Goal: Task Accomplishment & Management: Manage account settings

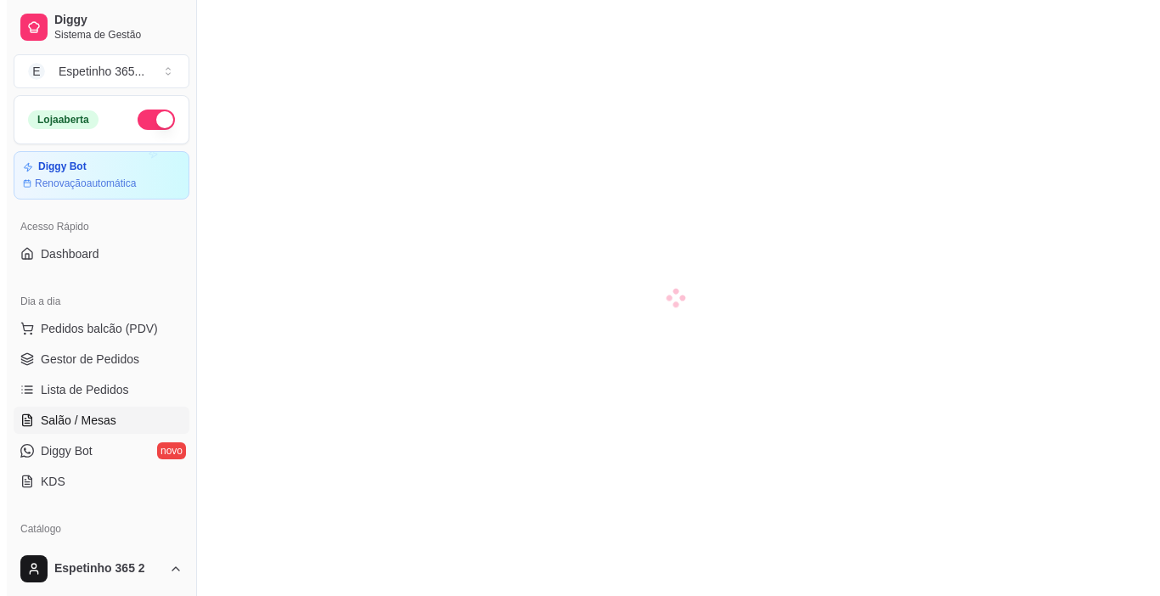
scroll to position [154, 0]
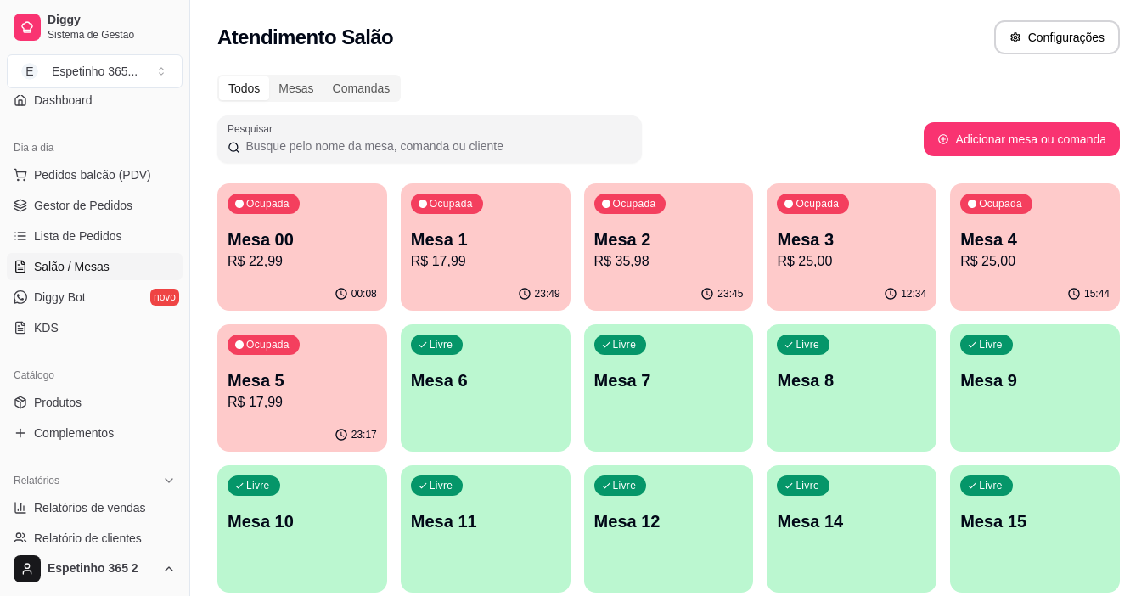
click at [424, 396] on div "Livre Mesa 6" at bounding box center [486, 377] width 170 height 107
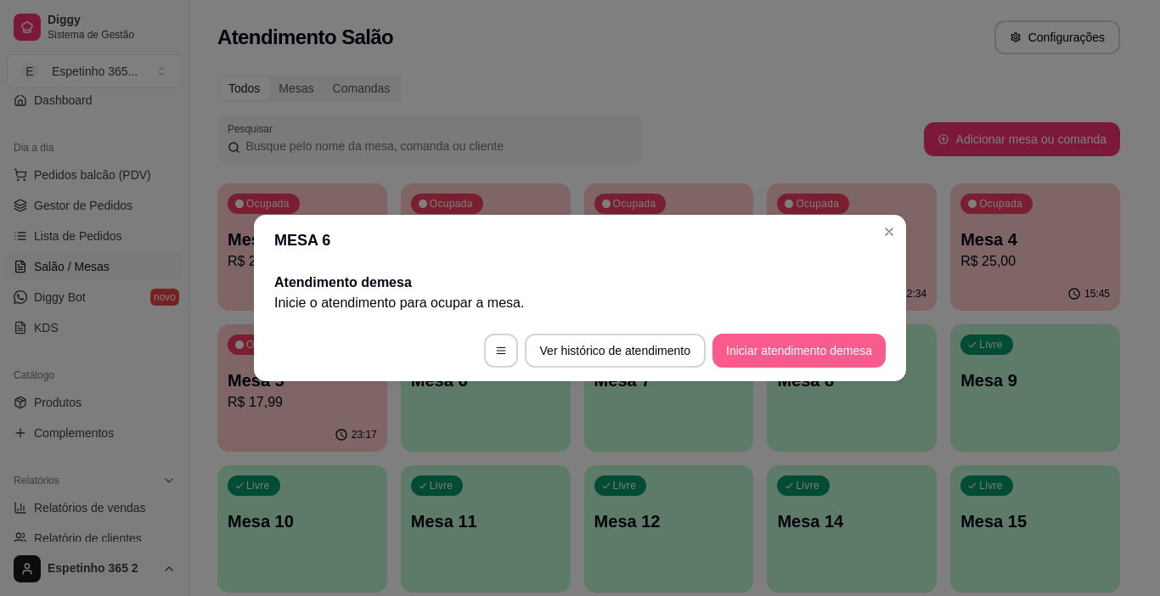
click at [720, 344] on button "Iniciar atendimento de mesa" at bounding box center [798, 351] width 173 height 34
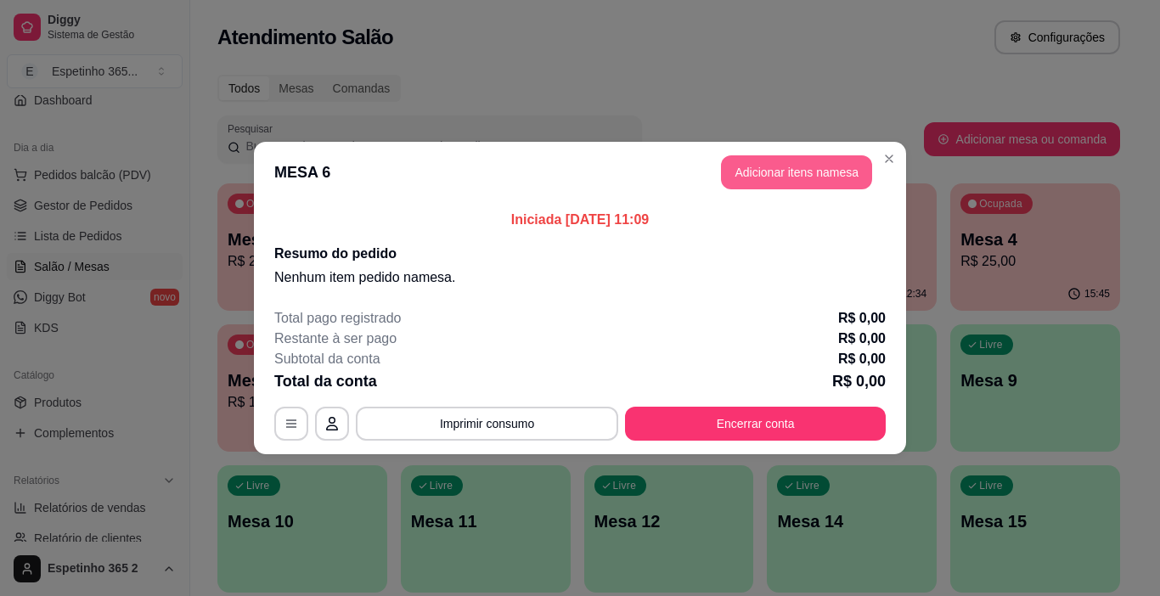
click at [797, 168] on button "Adicionar itens na mesa" at bounding box center [796, 172] width 151 height 34
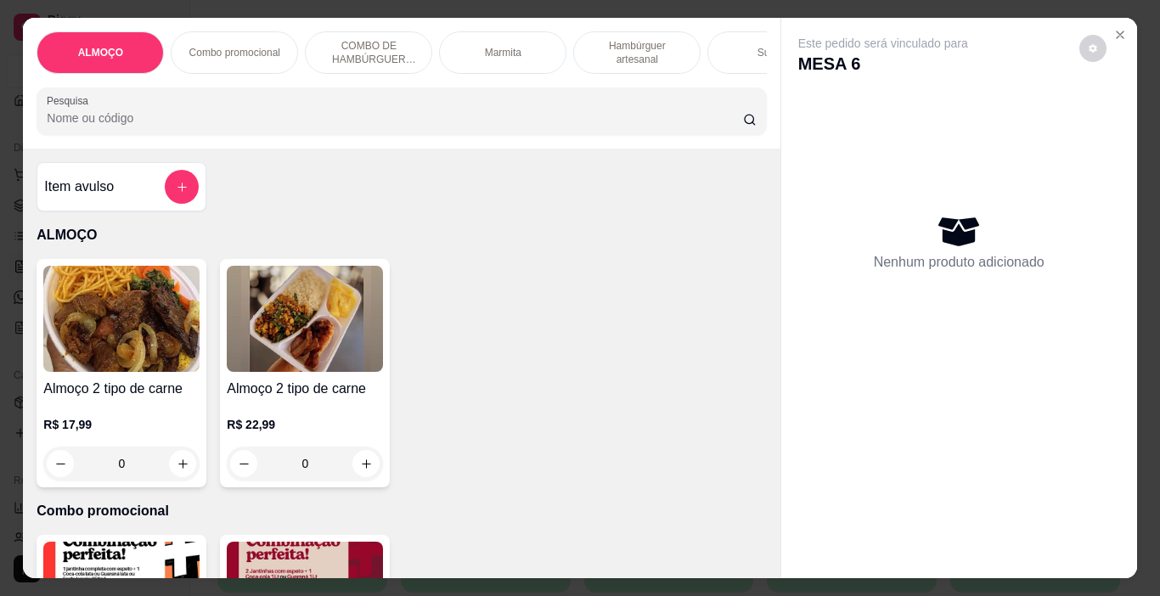
click at [144, 307] on img at bounding box center [121, 319] width 156 height 106
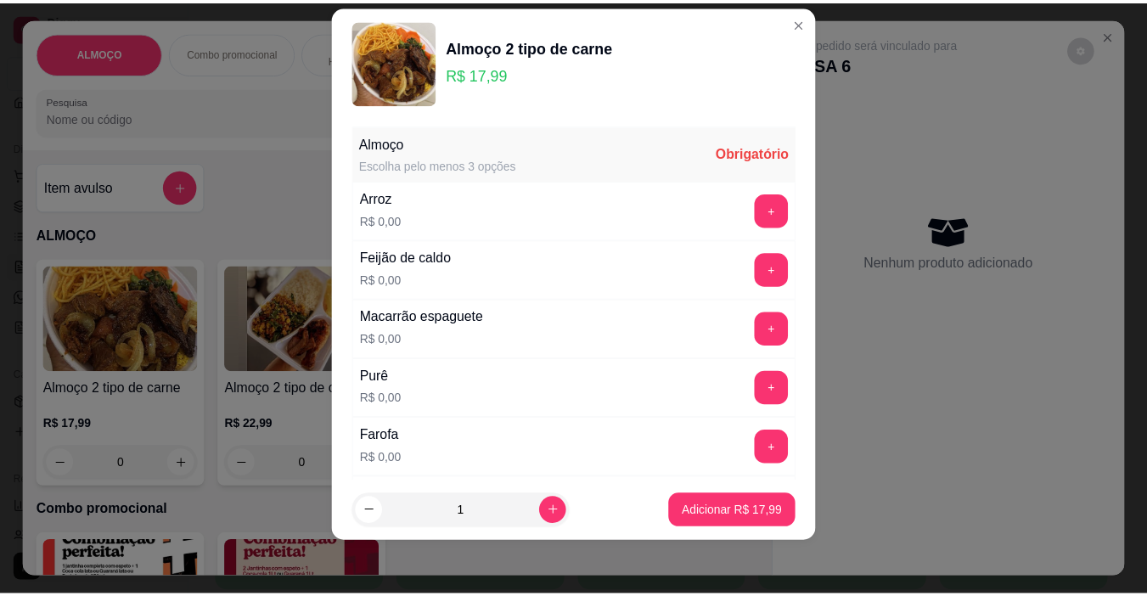
scroll to position [25, 0]
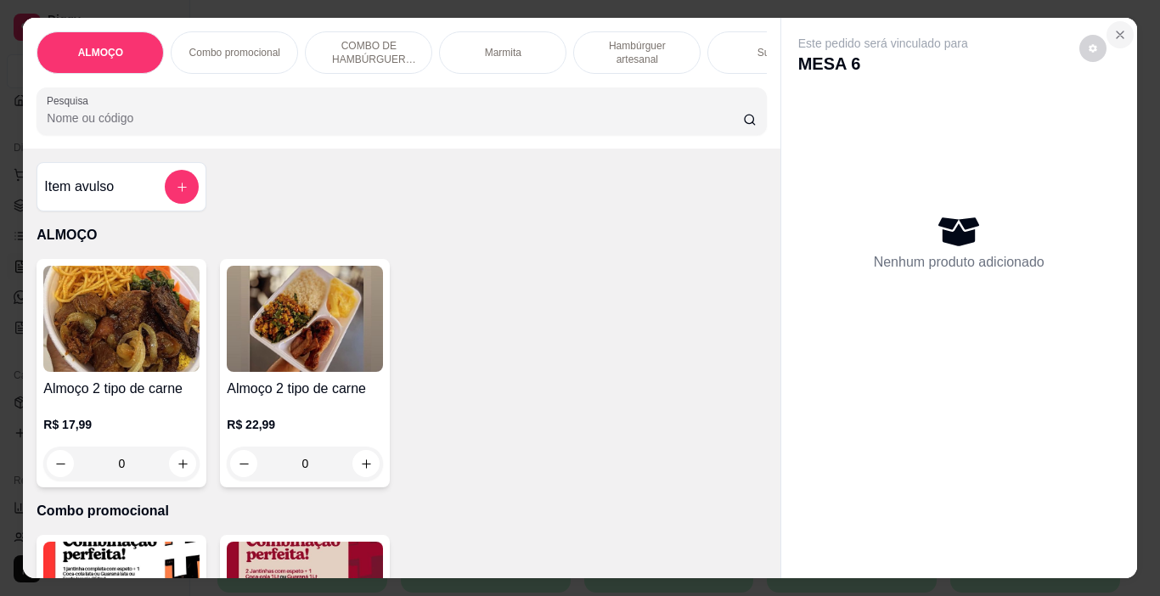
click at [1113, 28] on icon "Close" at bounding box center [1120, 35] width 14 height 14
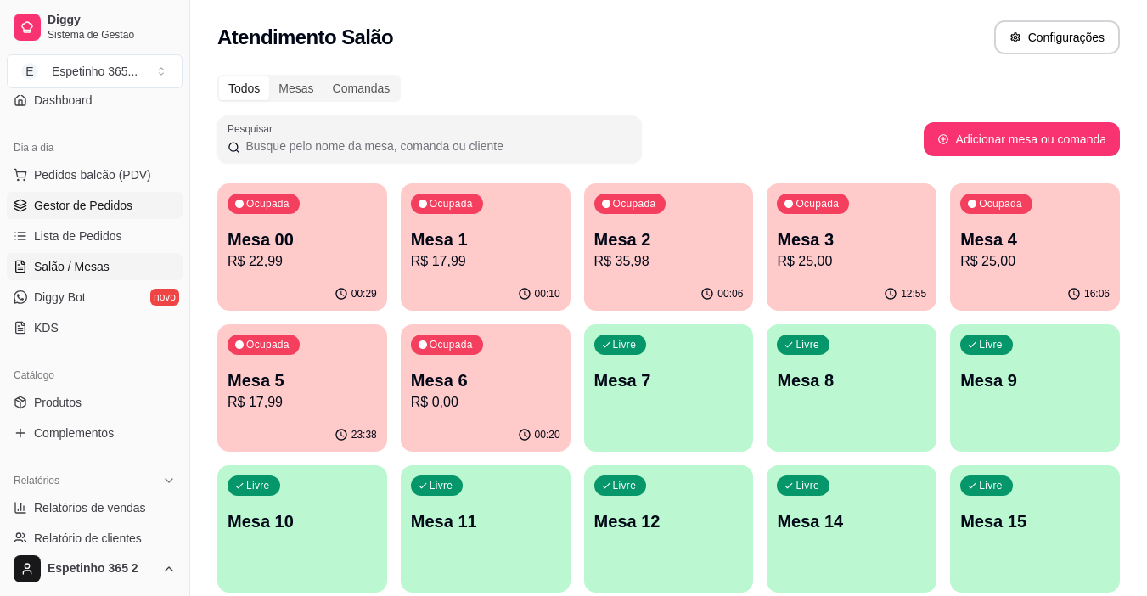
click at [115, 199] on span "Gestor de Pedidos" at bounding box center [83, 205] width 98 height 17
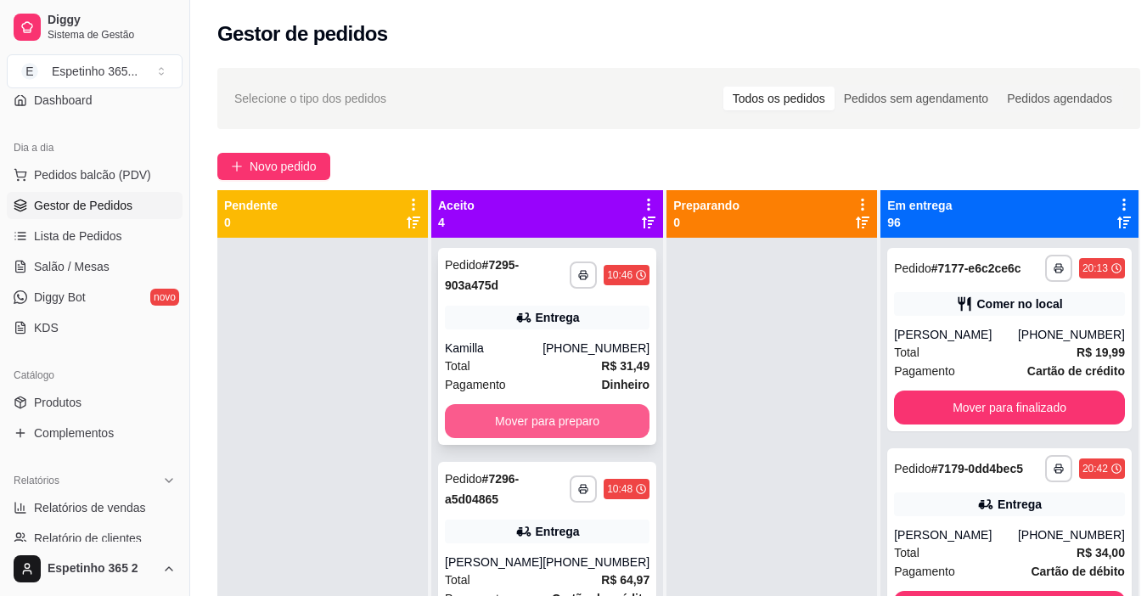
click at [570, 412] on button "Mover para preparo" at bounding box center [547, 421] width 205 height 34
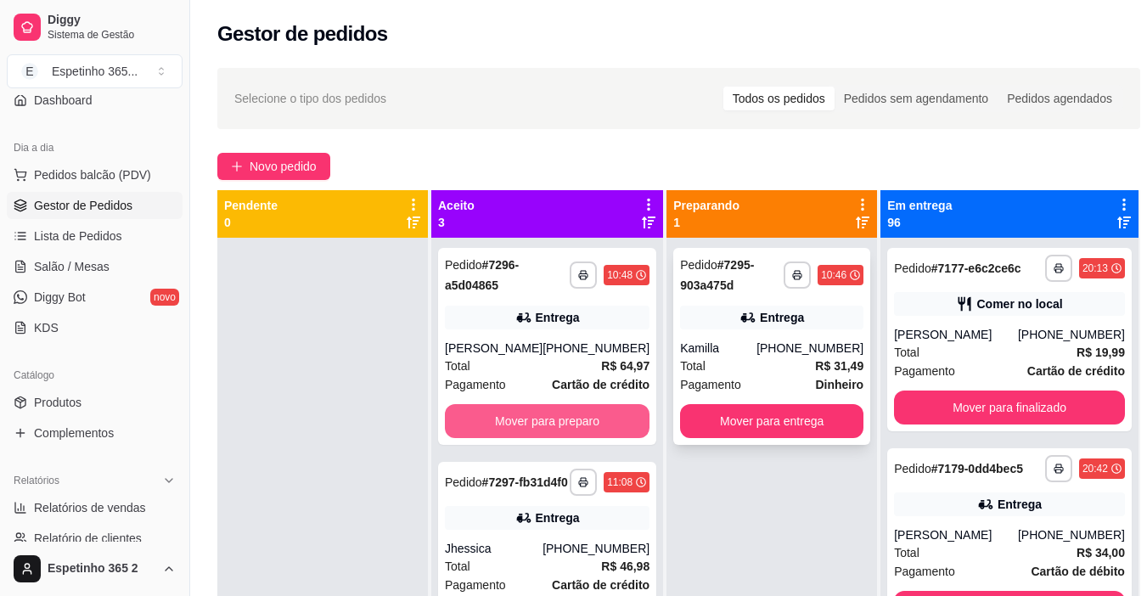
click at [796, 424] on button "Mover para entrega" at bounding box center [771, 421] width 183 height 34
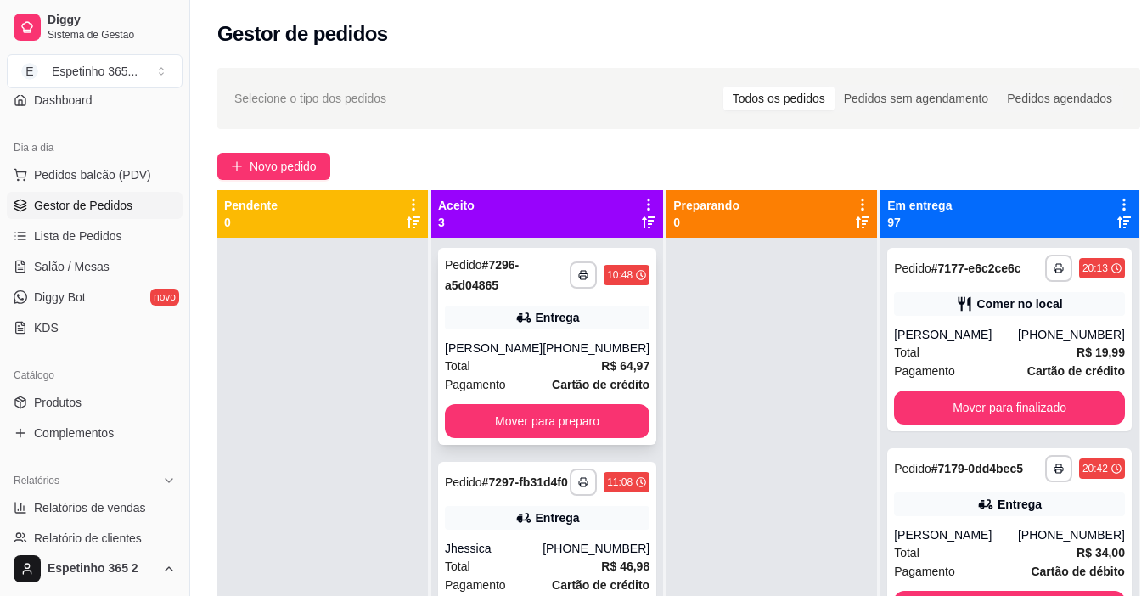
click at [595, 341] on div "[PHONE_NUMBER]" at bounding box center [595, 348] width 107 height 17
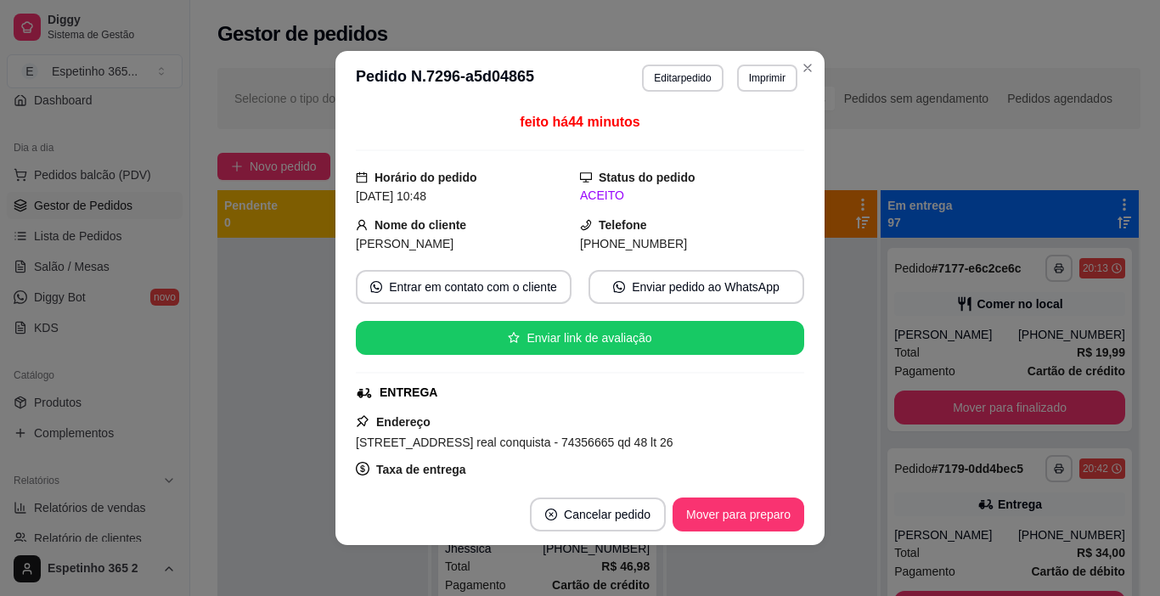
click at [742, 535] on footer "Cancelar pedido Mover para preparo" at bounding box center [579, 514] width 489 height 61
click at [748, 517] on button "Mover para preparo" at bounding box center [737, 514] width 127 height 33
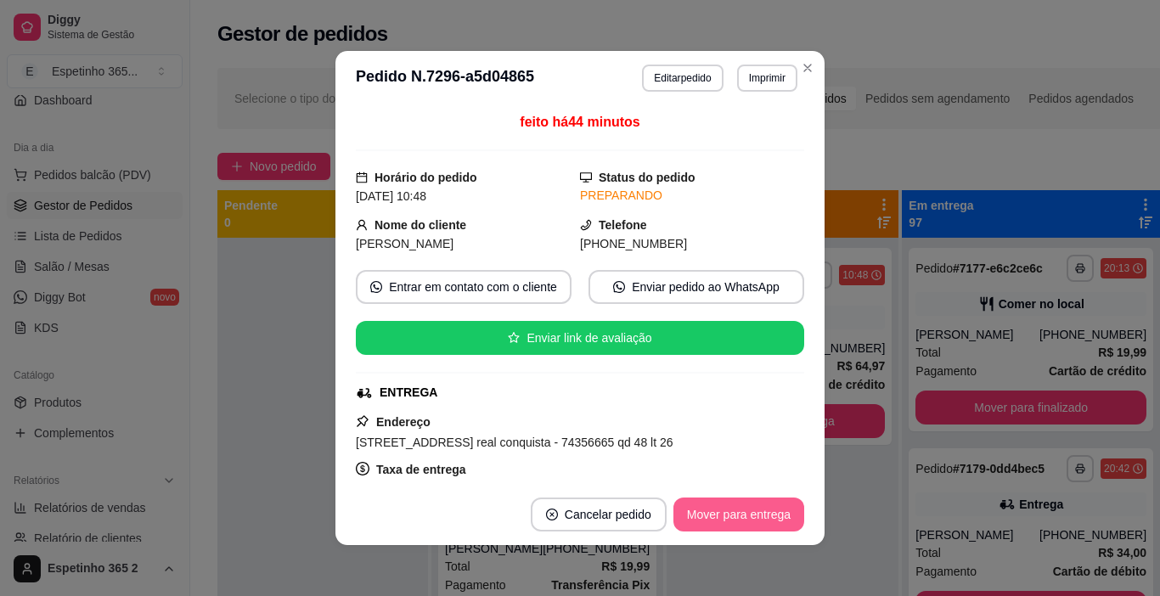
click at [756, 513] on button "Mover para entrega" at bounding box center [738, 514] width 131 height 34
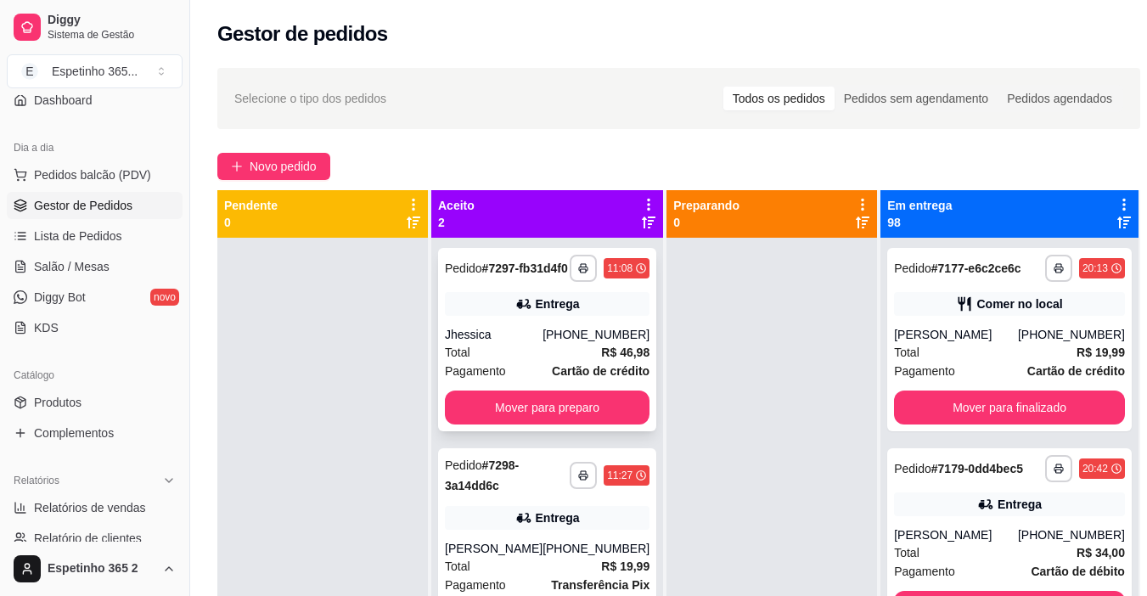
click at [613, 343] on div "[PHONE_NUMBER]" at bounding box center [595, 334] width 107 height 17
click at [619, 424] on button "Mover para preparo" at bounding box center [547, 407] width 205 height 34
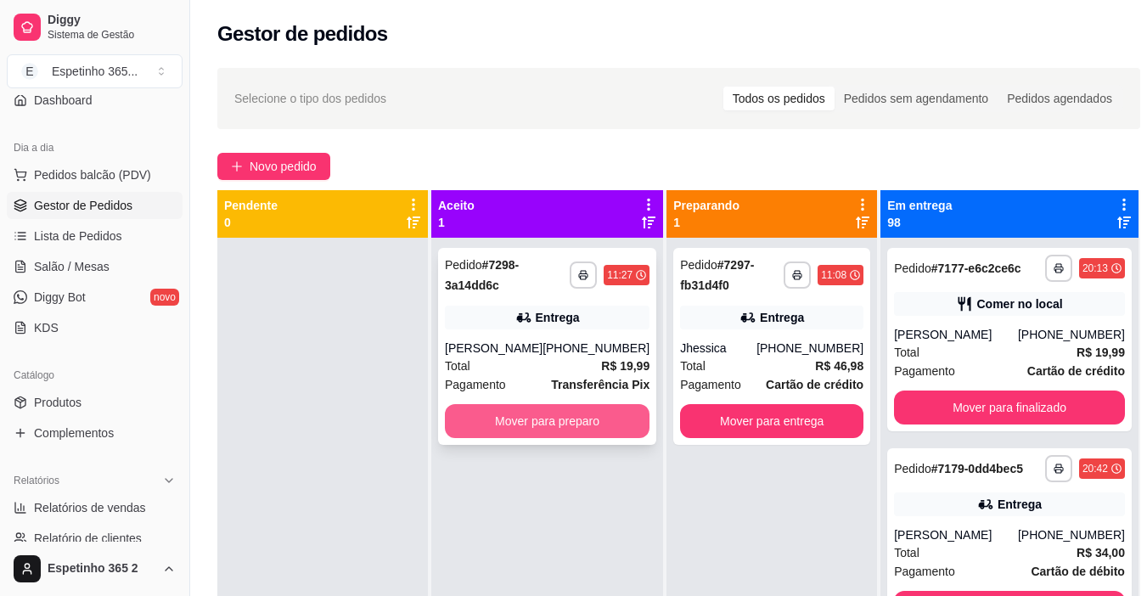
click at [590, 335] on div "**********" at bounding box center [547, 346] width 218 height 197
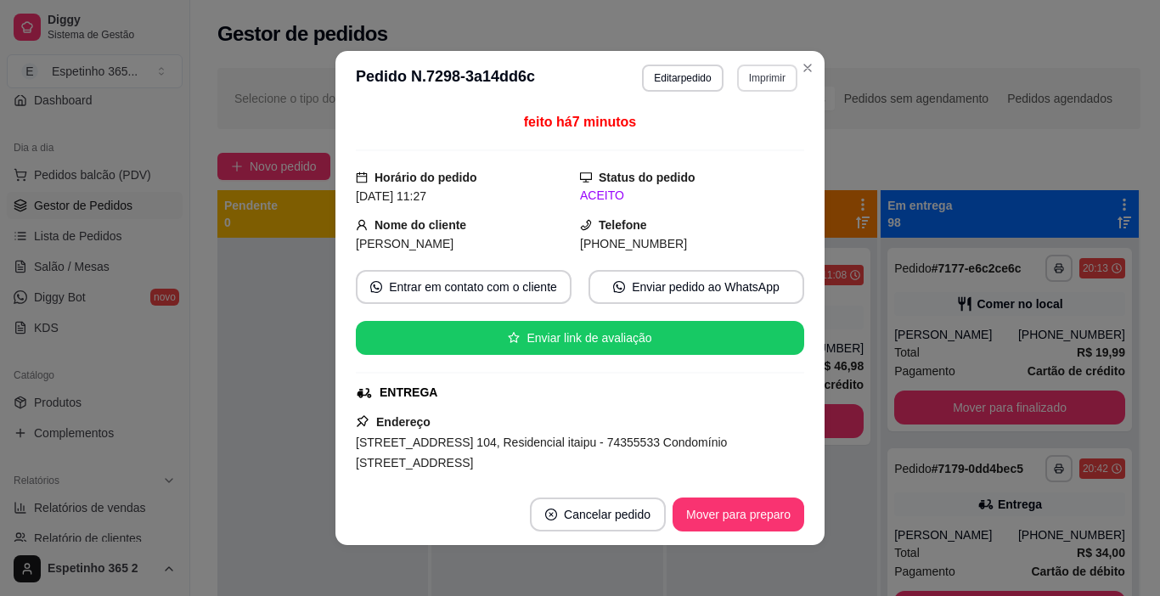
click at [752, 81] on button "Imprimir" at bounding box center [767, 78] width 60 height 27
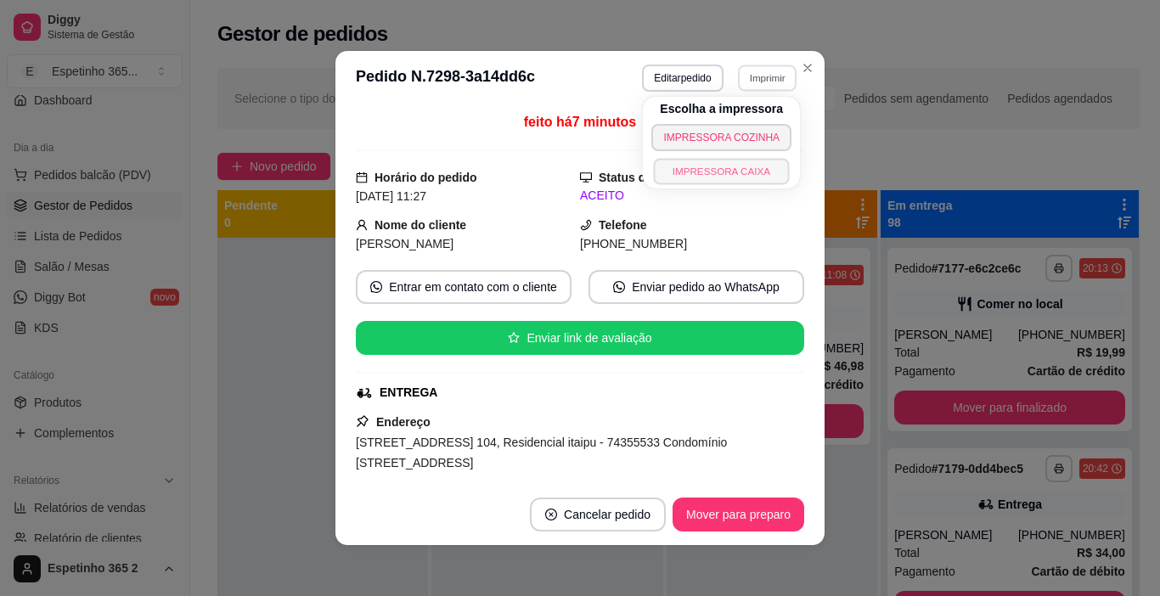
click at [726, 170] on button "IMPRESSORA CAIXA" at bounding box center [722, 171] width 136 height 26
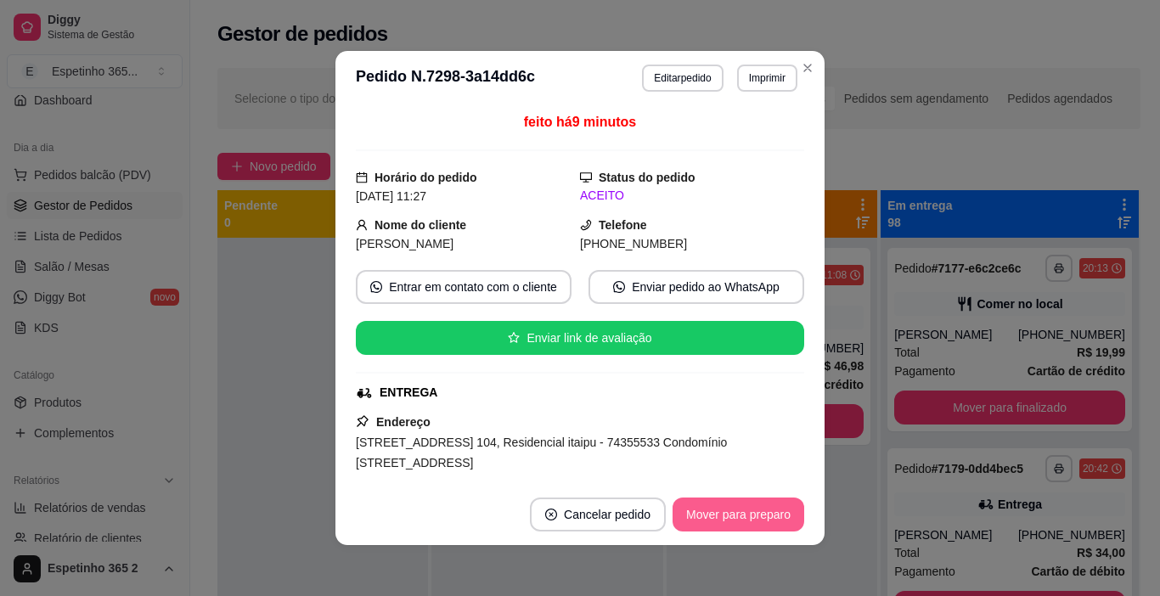
click at [744, 504] on button "Mover para preparo" at bounding box center [738, 514] width 132 height 34
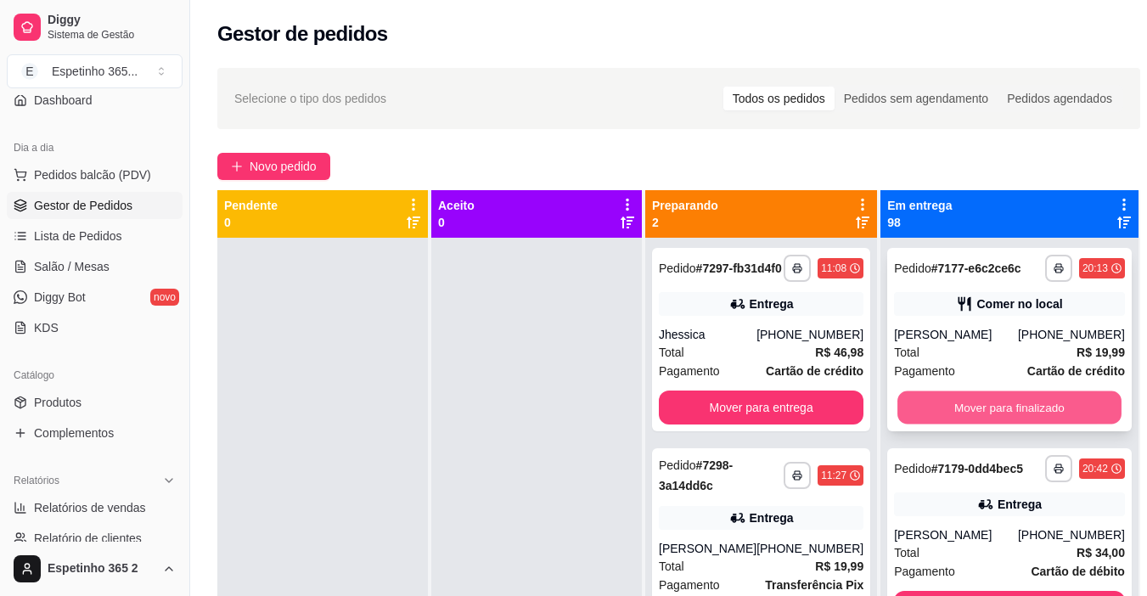
click at [1003, 424] on button "Mover para finalizado" at bounding box center [1009, 407] width 224 height 33
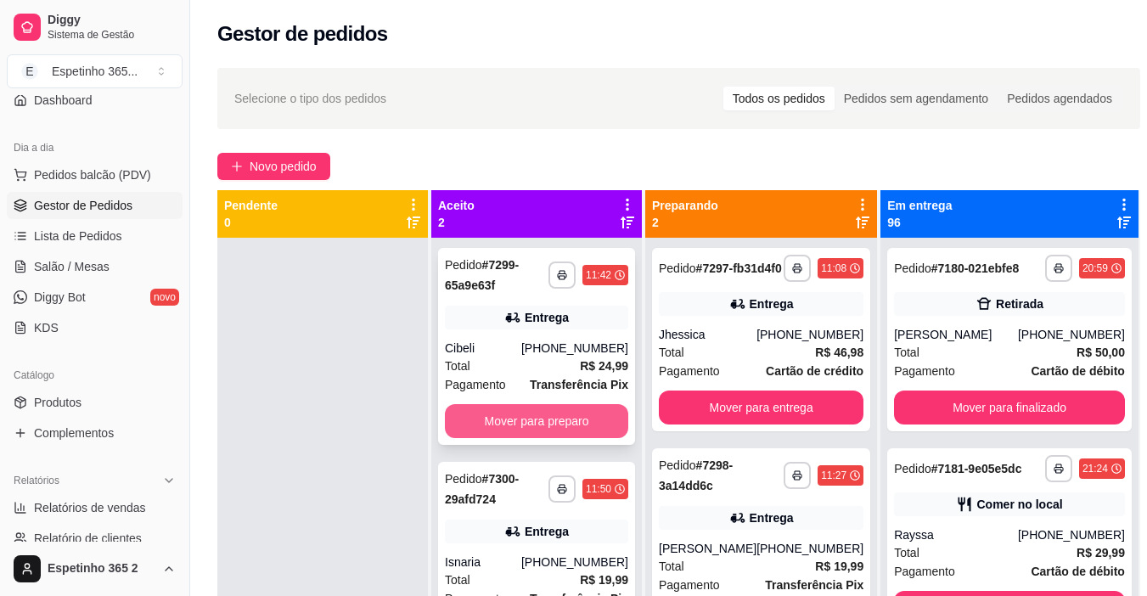
click at [628, 415] on button "Mover para preparo" at bounding box center [536, 421] width 183 height 34
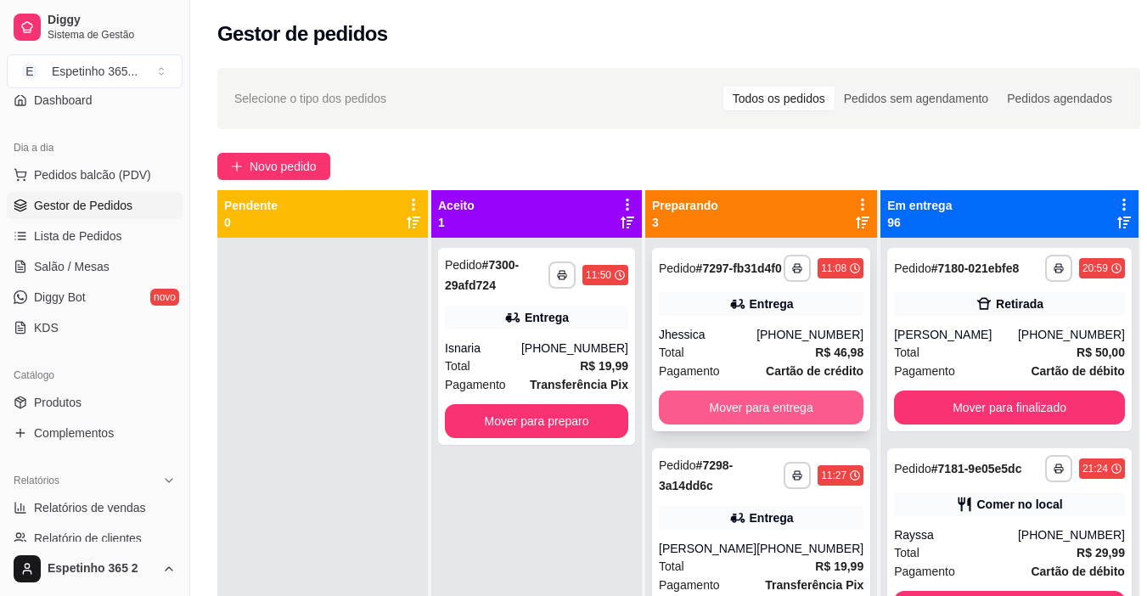
click at [743, 424] on button "Mover para entrega" at bounding box center [761, 407] width 205 height 34
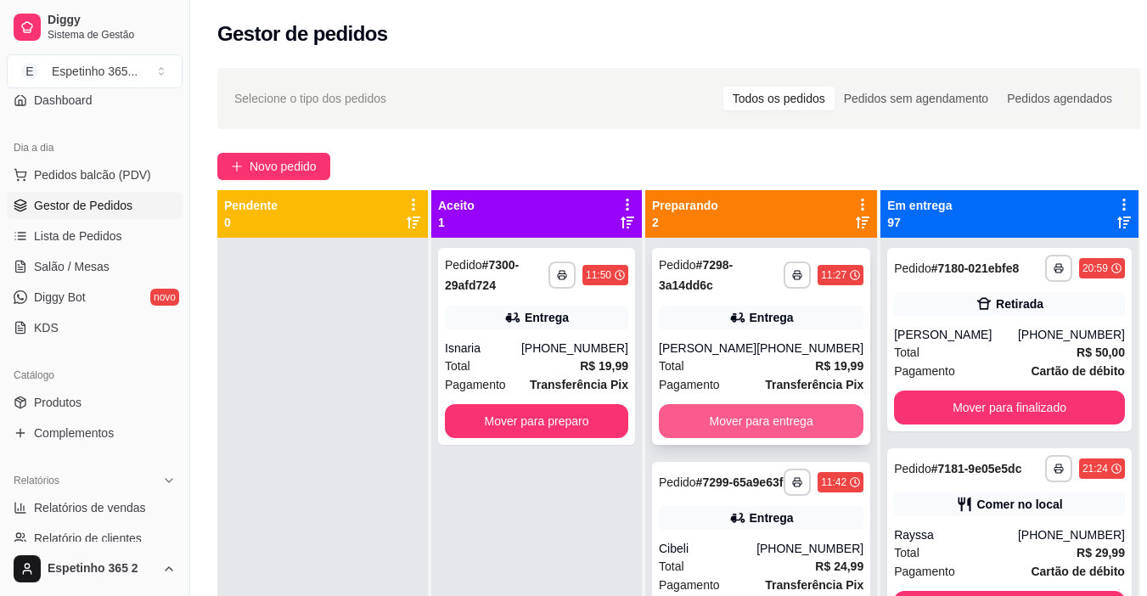
click at [743, 425] on button "Mover para entrega" at bounding box center [761, 421] width 205 height 34
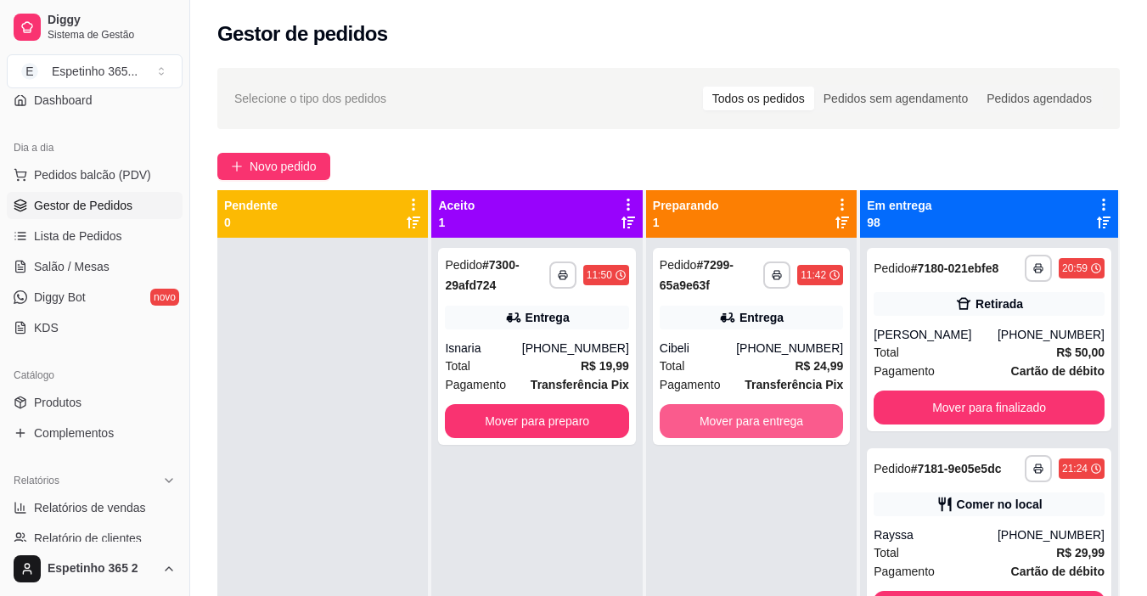
click at [743, 425] on button "Mover para entrega" at bounding box center [751, 421] width 183 height 34
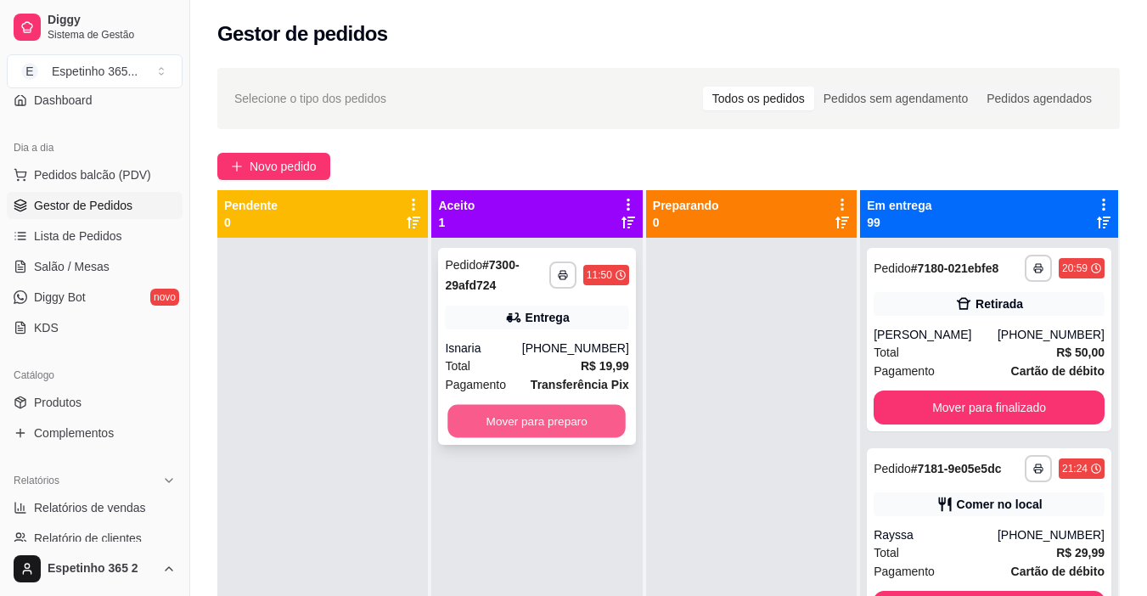
click at [499, 424] on button "Mover para preparo" at bounding box center [537, 421] width 178 height 33
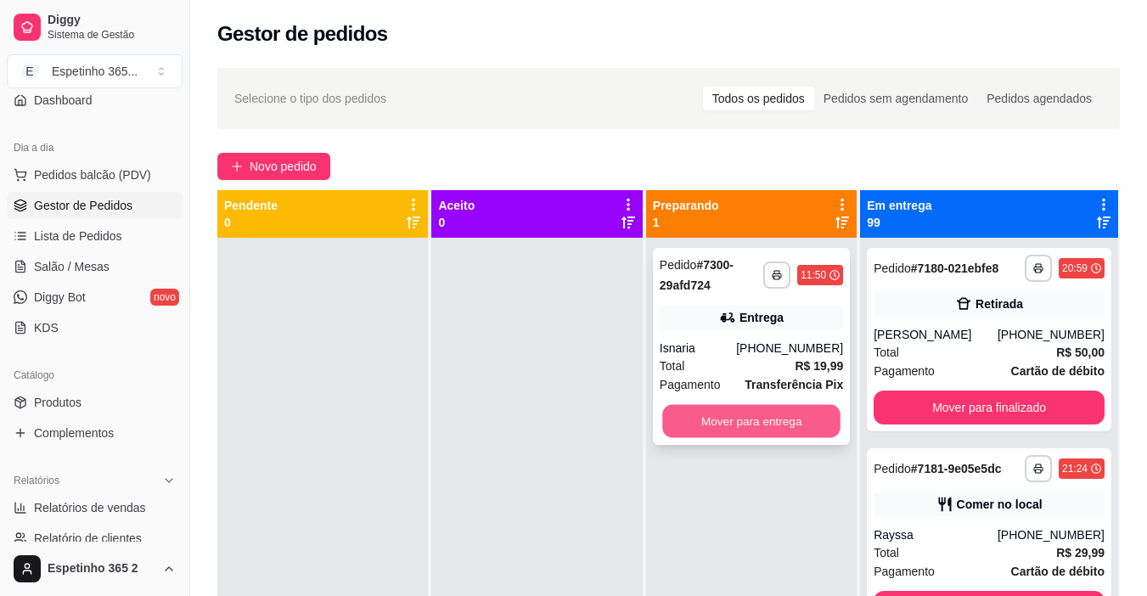
click at [789, 419] on button "Mover para entrega" at bounding box center [751, 421] width 178 height 33
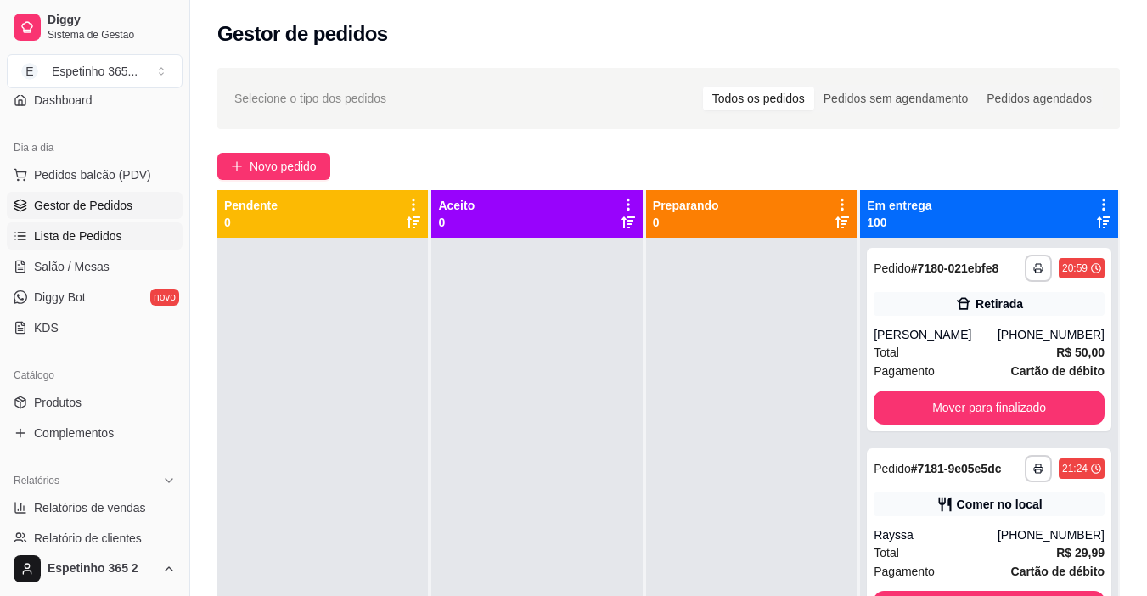
click at [89, 235] on span "Lista de Pedidos" at bounding box center [78, 235] width 88 height 17
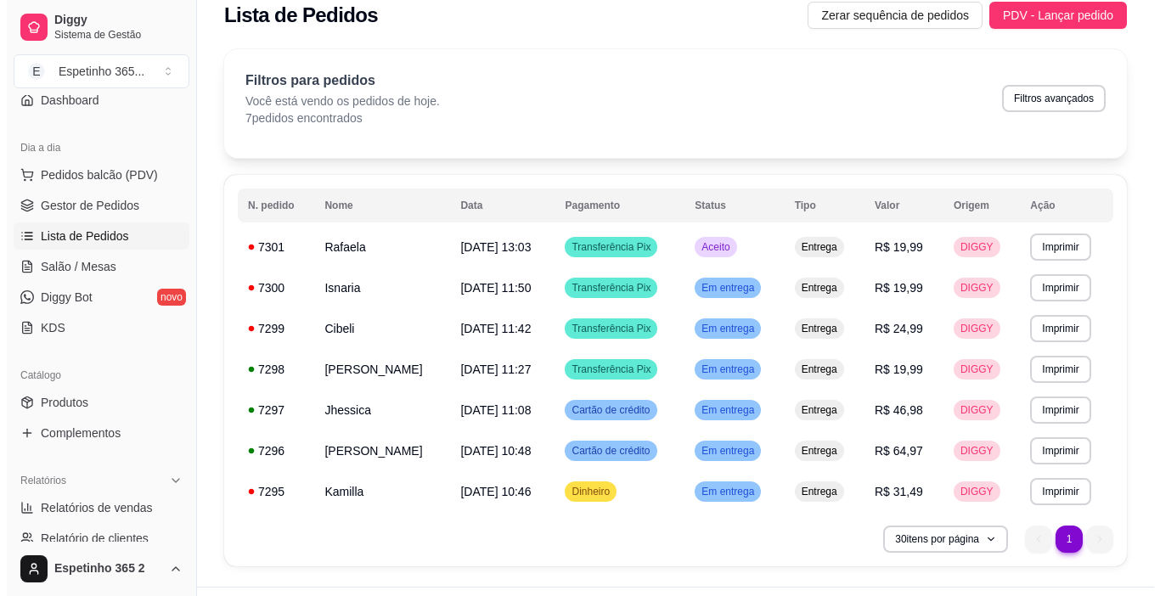
scroll to position [58, 0]
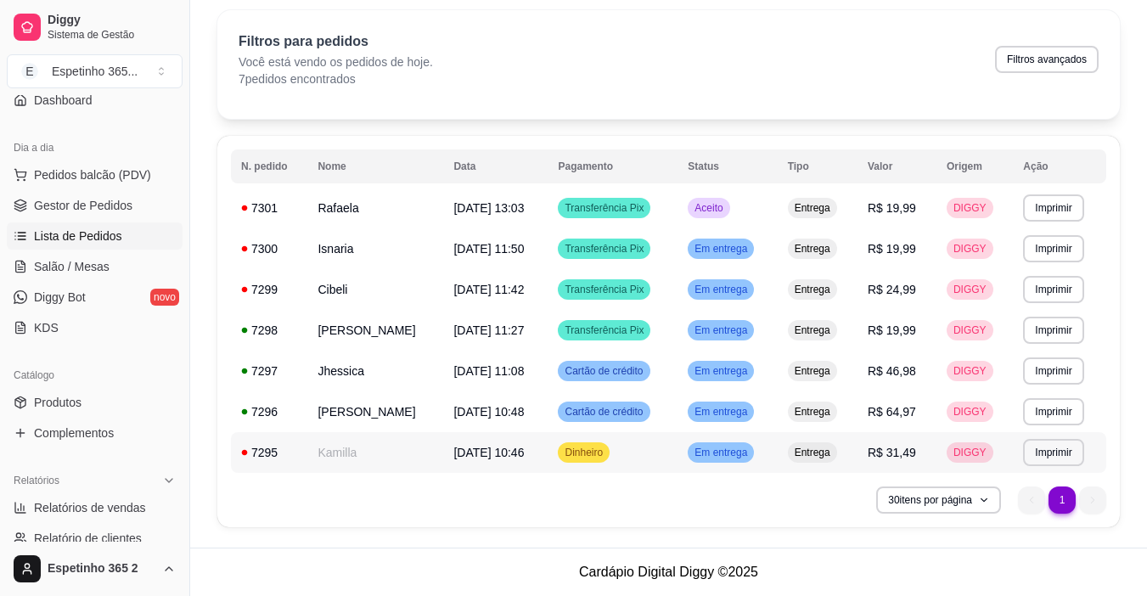
click at [606, 457] on span "Dinheiro" at bounding box center [583, 453] width 45 height 14
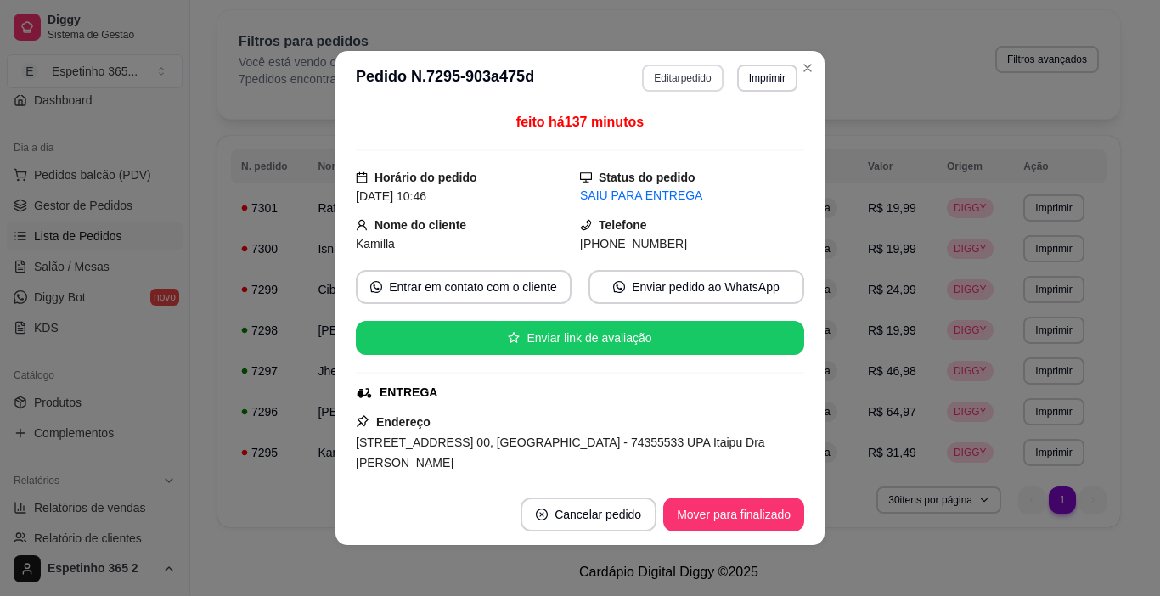
click at [673, 84] on button "Editar pedido" at bounding box center [682, 78] width 81 height 27
click at [673, 85] on div "ALMOÇO Combo promocional COMBO DE HAMBÚRGUER ARTESANAL Marmita Hambúrguer artes…" at bounding box center [401, 83] width 756 height 131
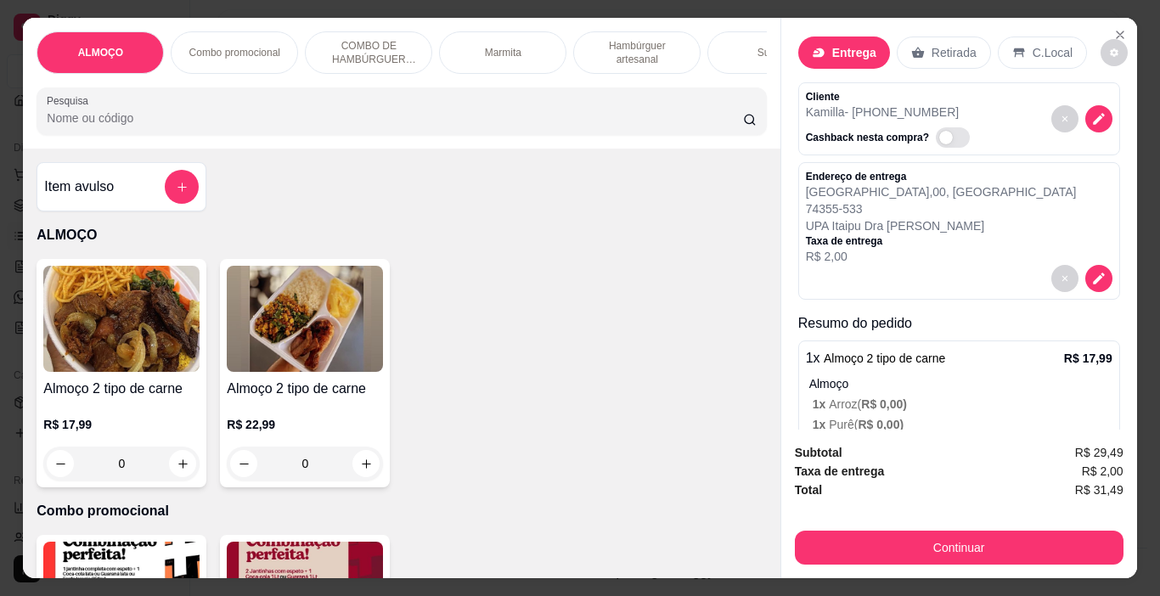
scroll to position [16, 0]
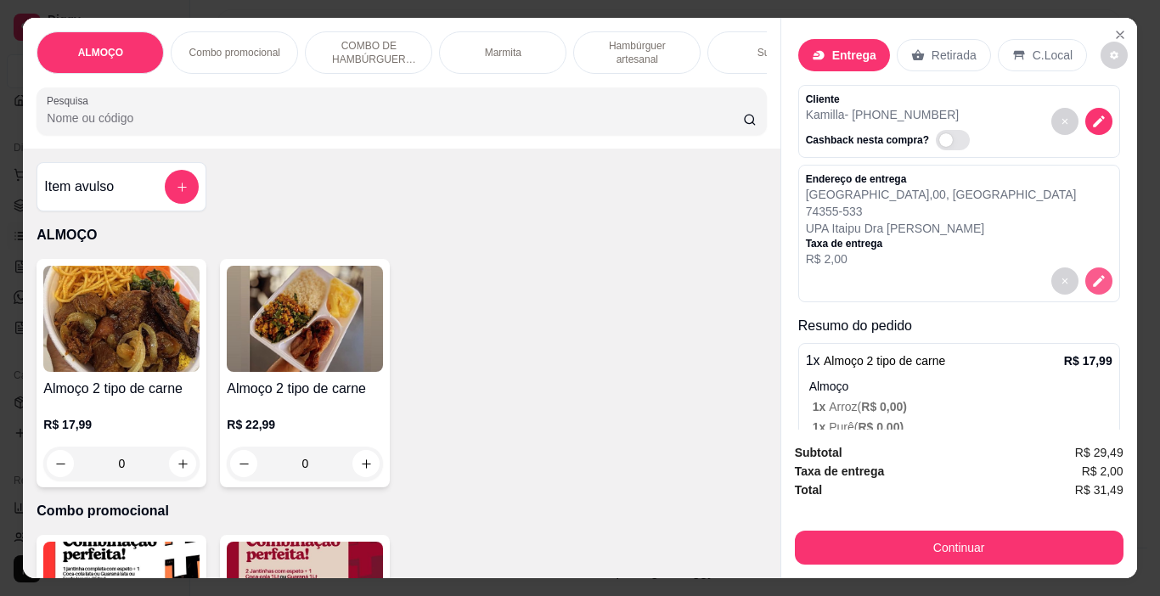
click at [1092, 275] on icon "decrease-product-quantity" at bounding box center [1098, 281] width 12 height 12
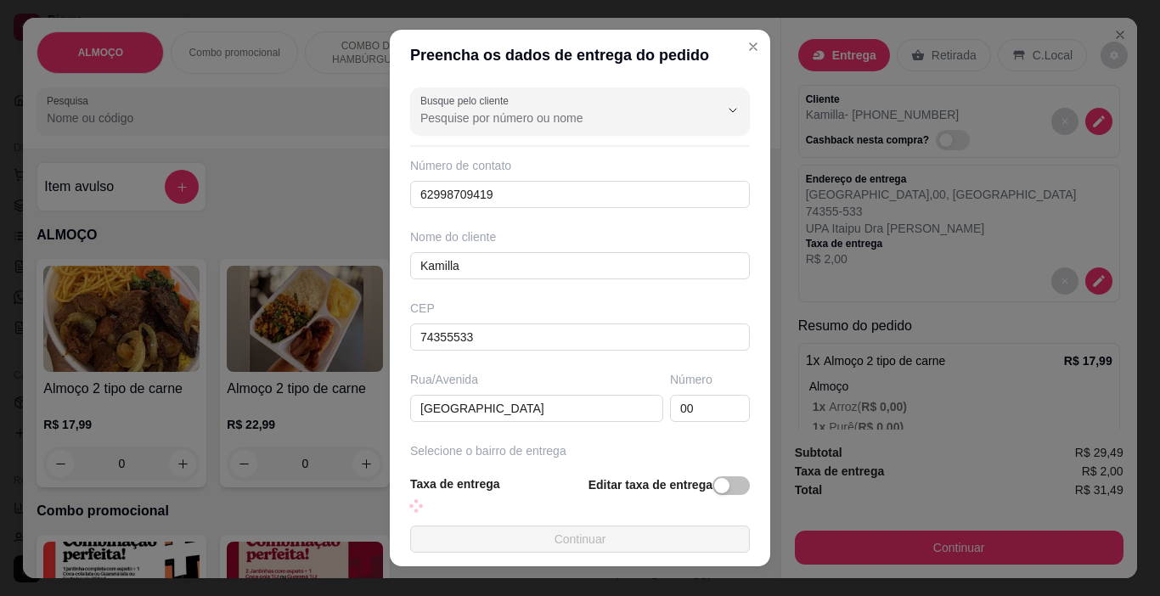
type input "UPAItaipu Dra [PERSON_NAME]"
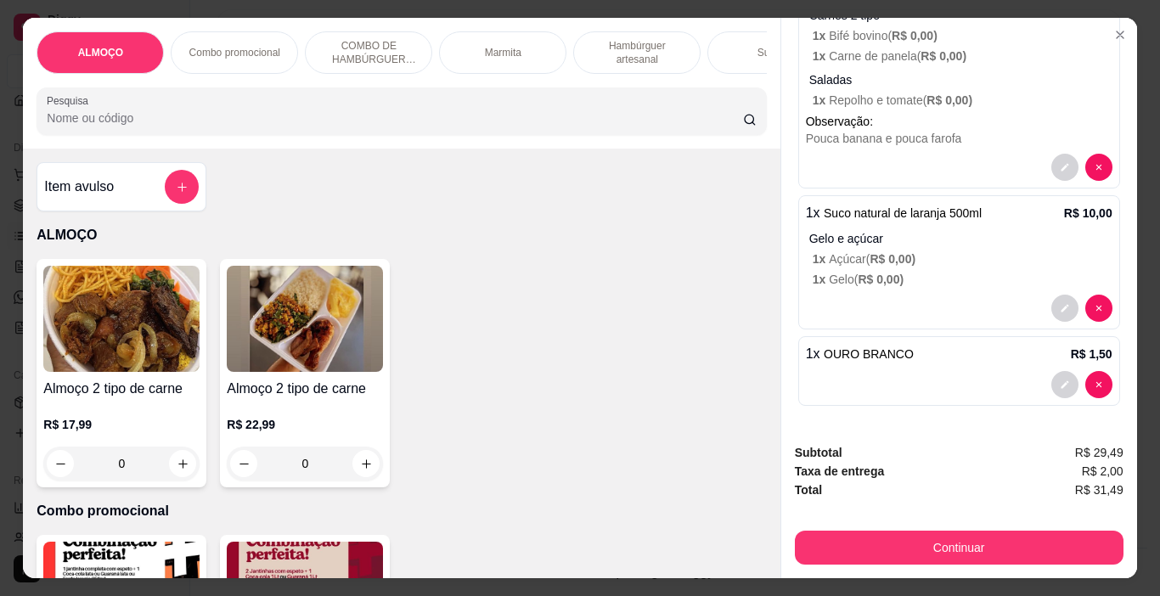
scroll to position [0, 0]
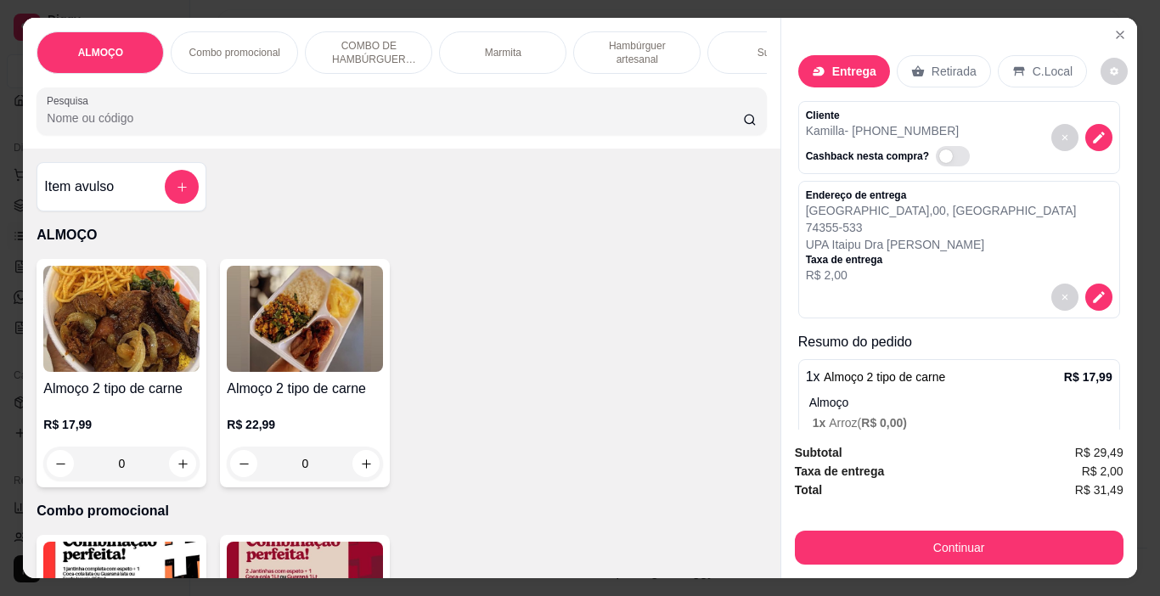
click at [863, 66] on p "Entrega" at bounding box center [854, 71] width 44 height 17
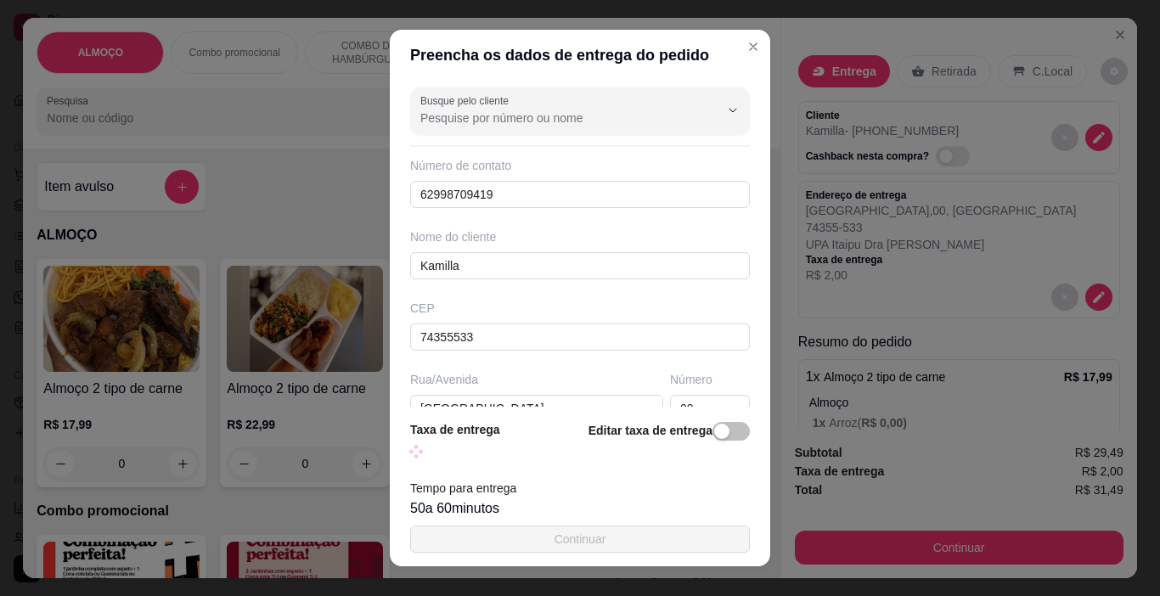
type input "UPAItaipu Dra [PERSON_NAME]"
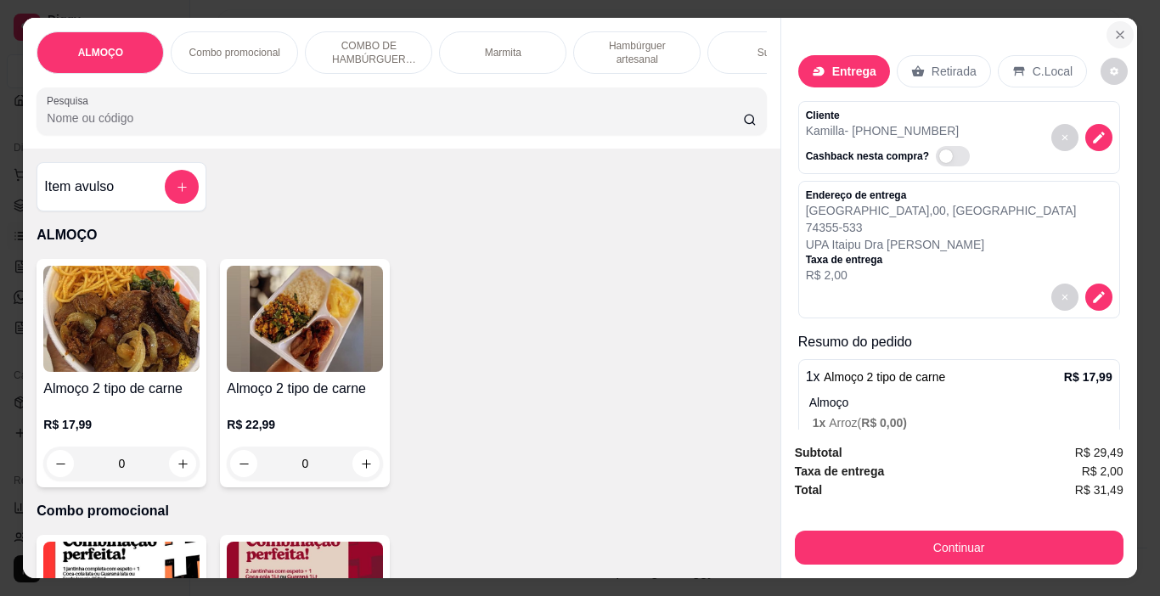
click at [1113, 32] on icon "Close" at bounding box center [1120, 35] width 14 height 14
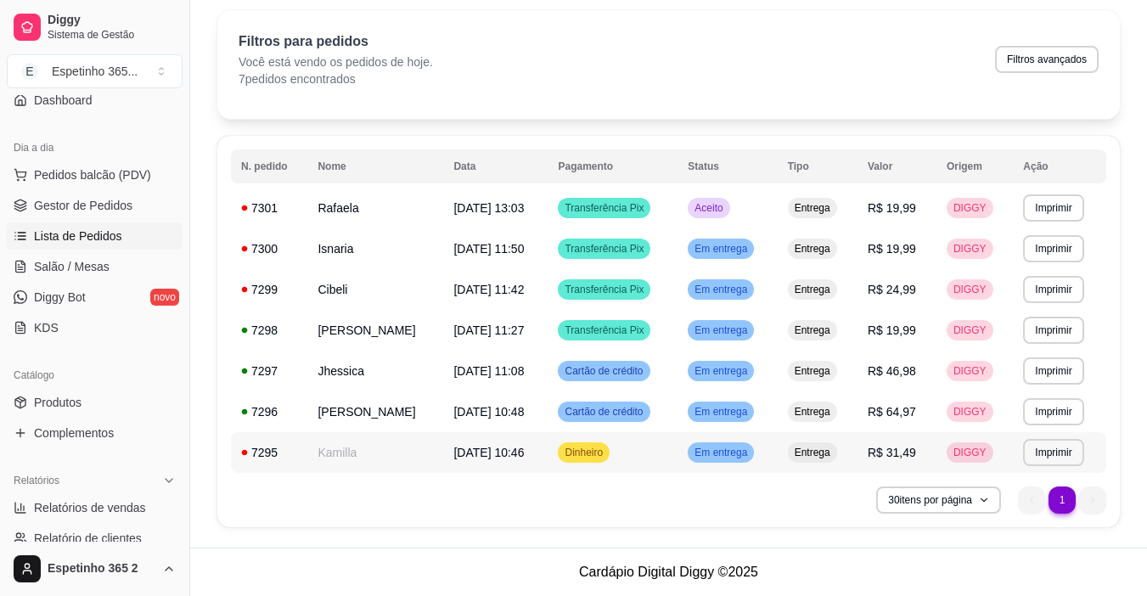
click at [597, 472] on td "Dinheiro" at bounding box center [613, 452] width 130 height 41
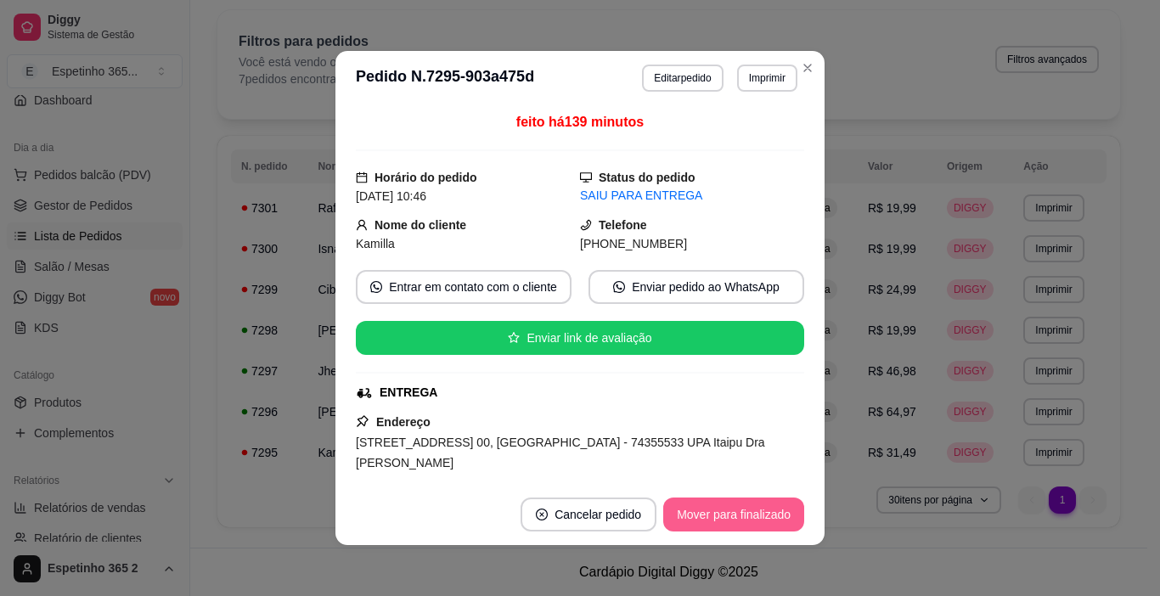
click at [722, 506] on button "Mover para finalizado" at bounding box center [733, 514] width 141 height 34
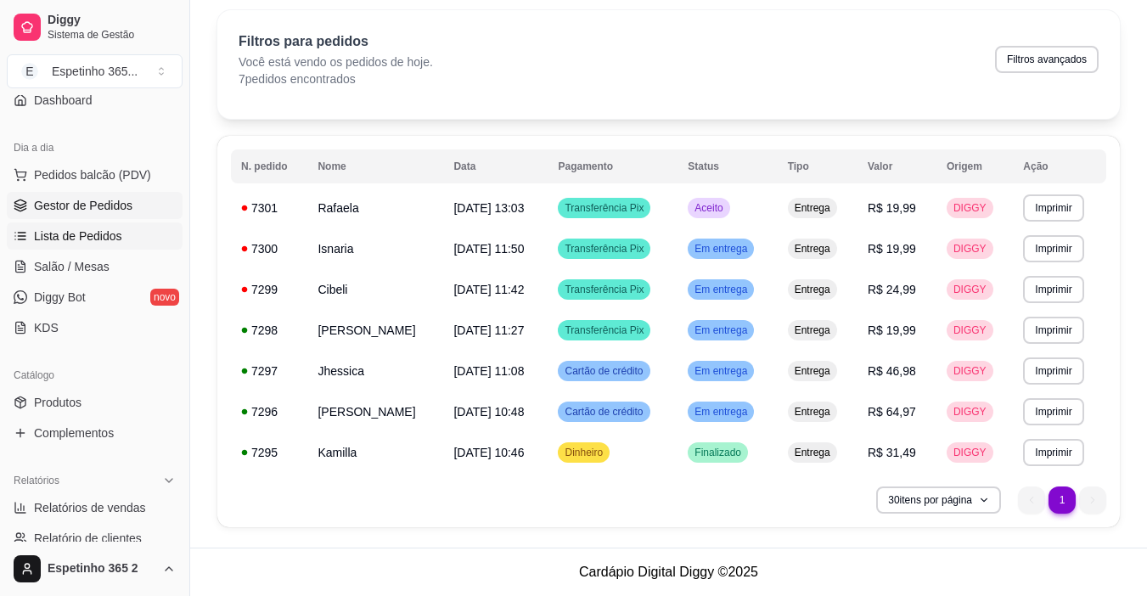
click at [102, 207] on span "Gestor de Pedidos" at bounding box center [83, 205] width 98 height 17
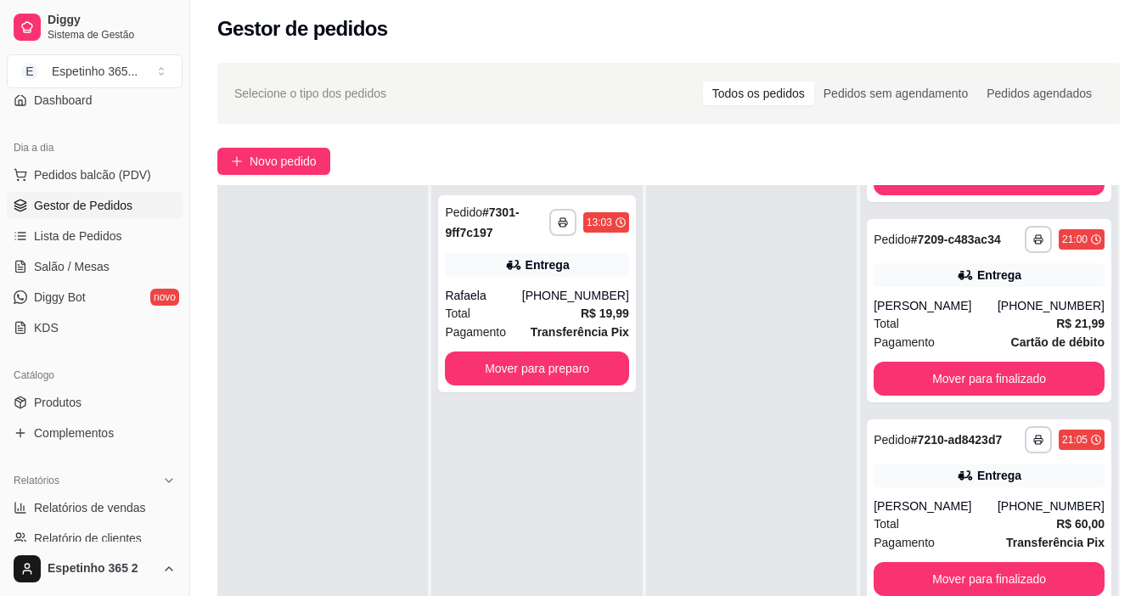
scroll to position [4416, 0]
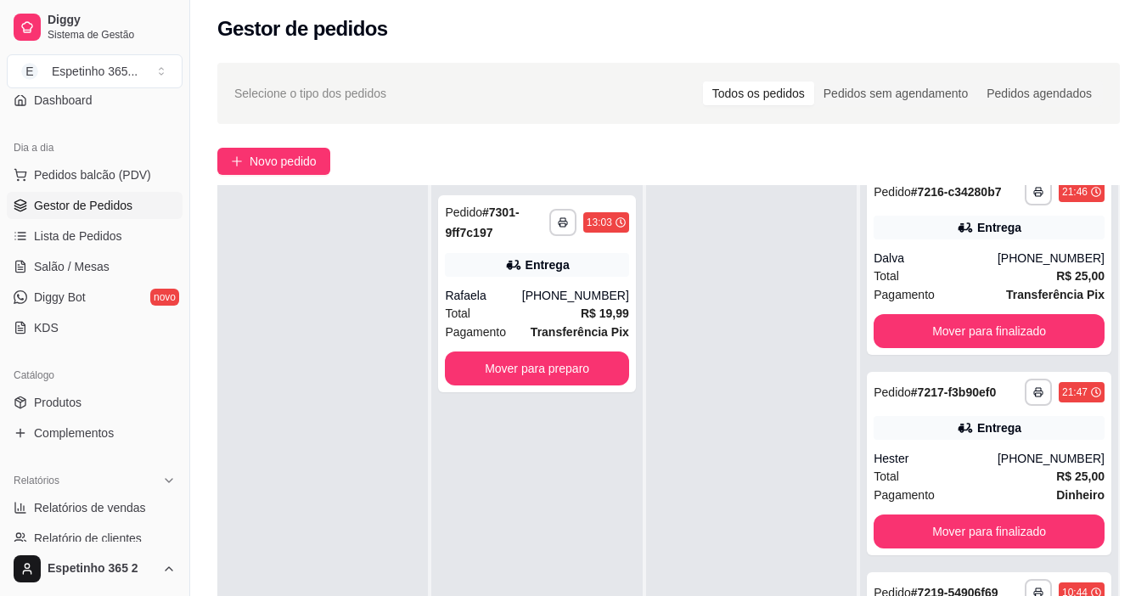
scroll to position [5665, 0]
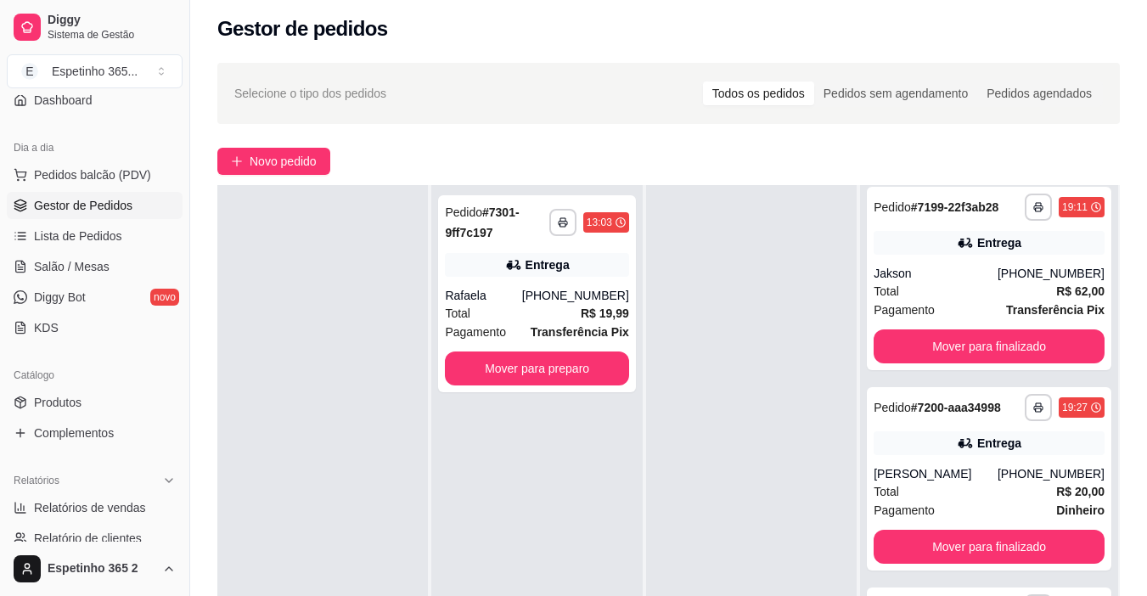
scroll to position [0, 0]
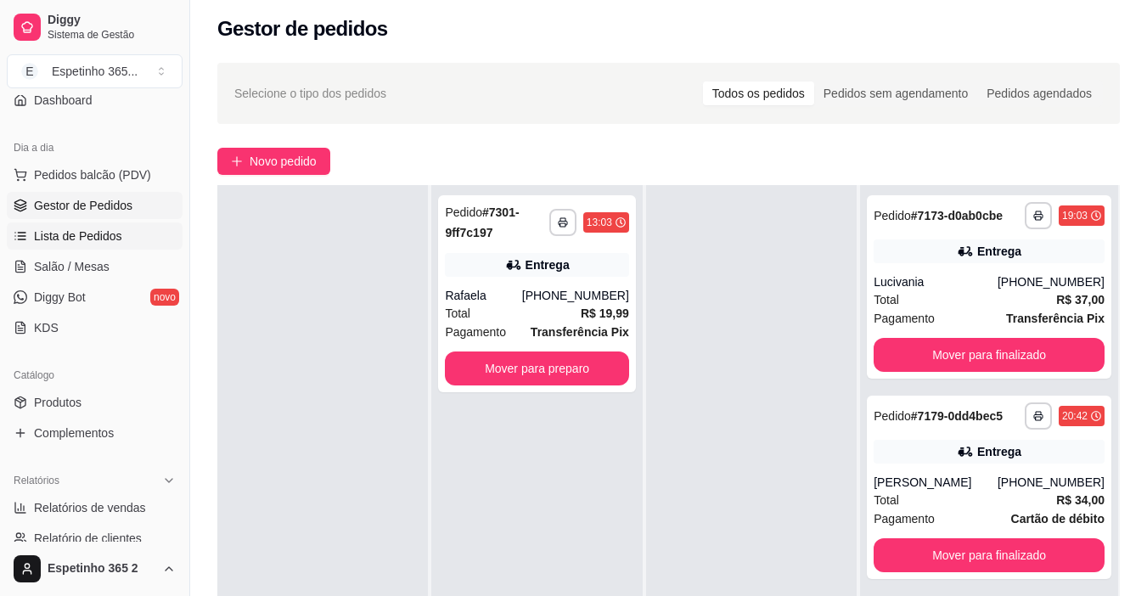
click at [104, 234] on span "Lista de Pedidos" at bounding box center [78, 235] width 88 height 17
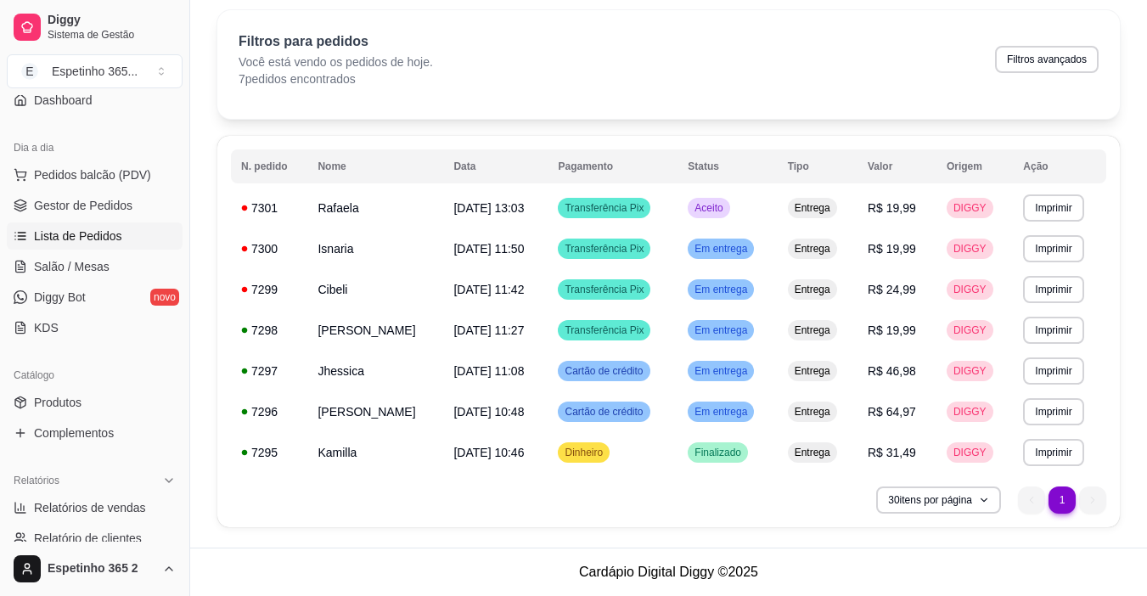
scroll to position [10, 0]
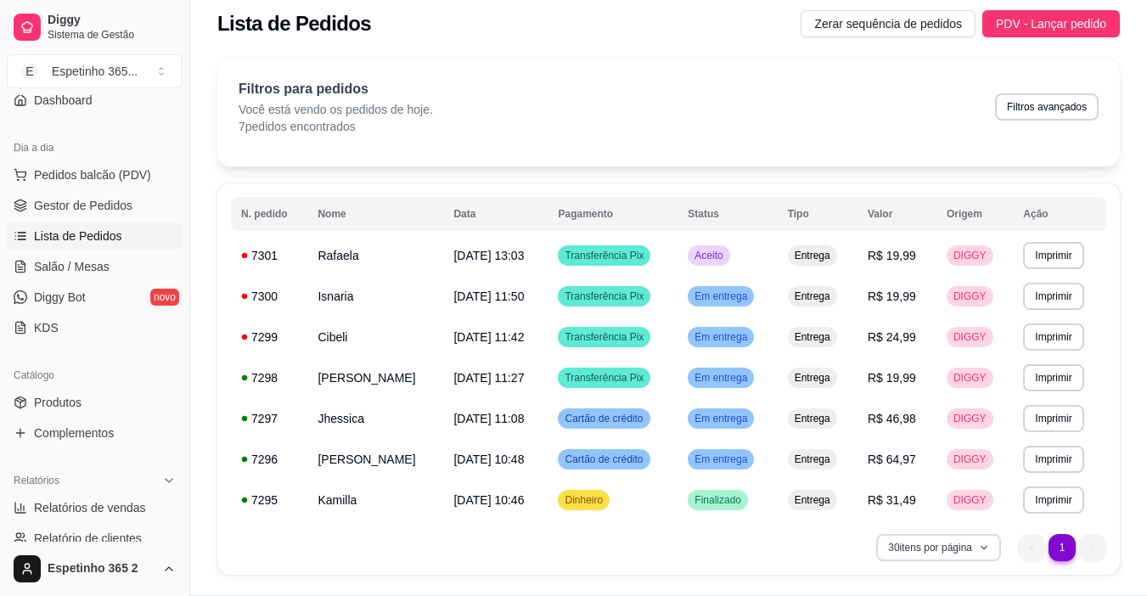
click at [972, 546] on button "30 itens por página" at bounding box center [938, 547] width 125 height 27
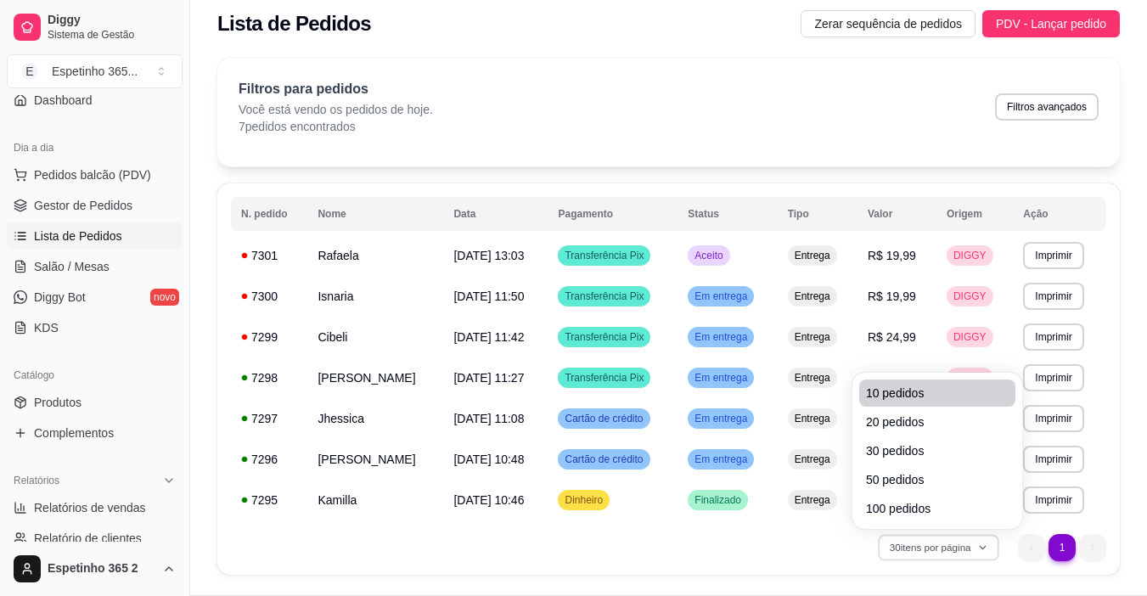
click at [955, 394] on span "10 pedidos" at bounding box center [937, 393] width 143 height 17
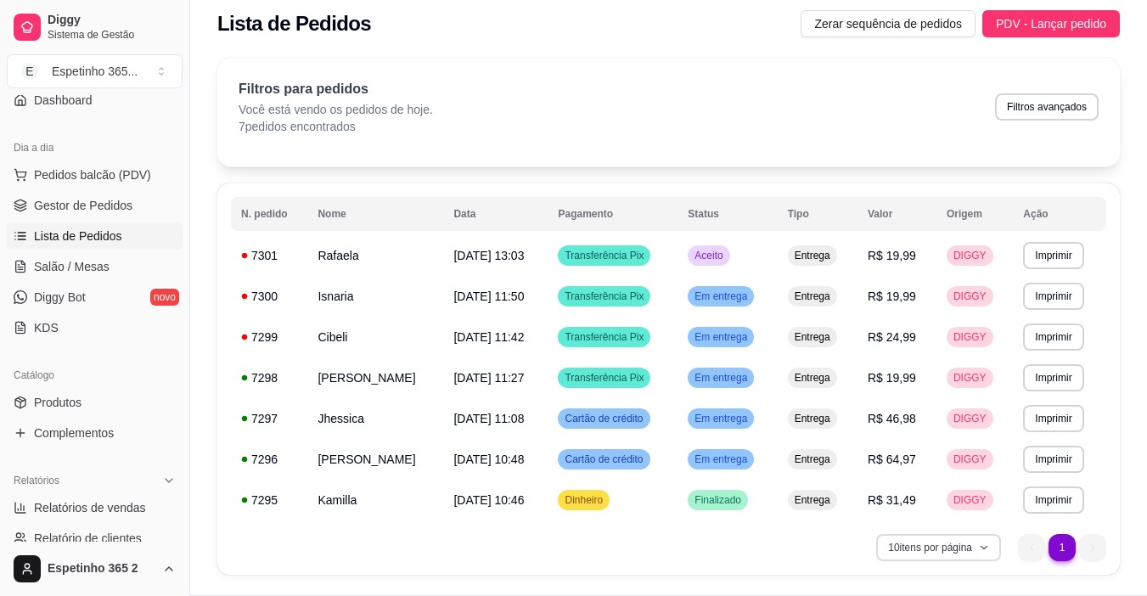
click at [935, 542] on button "10 itens por página" at bounding box center [938, 547] width 125 height 27
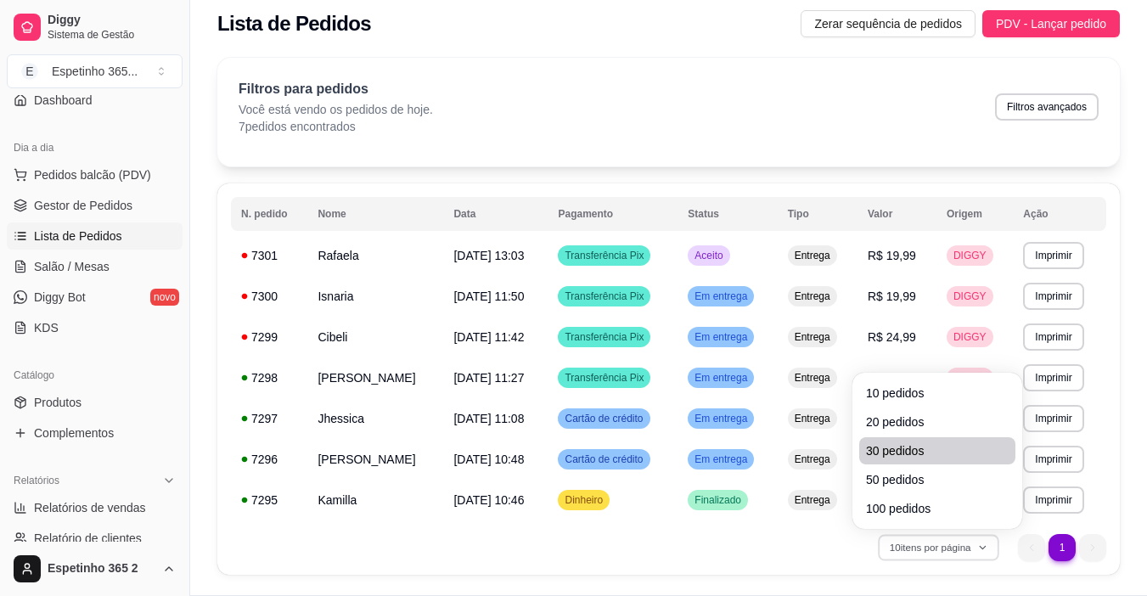
click at [935, 458] on span "30 pedidos" at bounding box center [937, 450] width 143 height 17
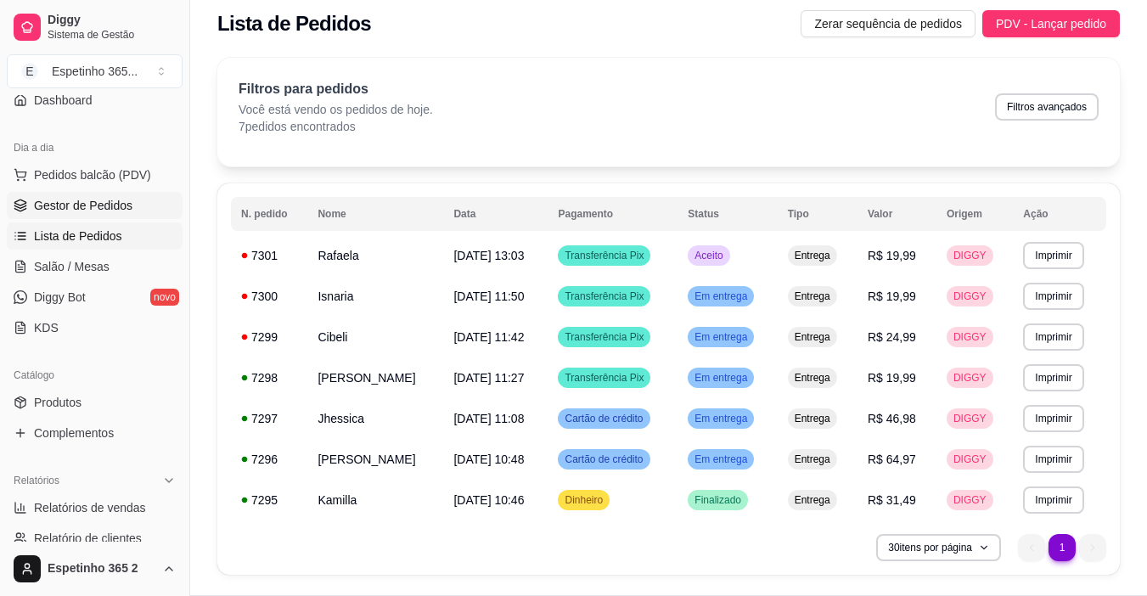
click at [127, 200] on span "Gestor de Pedidos" at bounding box center [83, 205] width 98 height 17
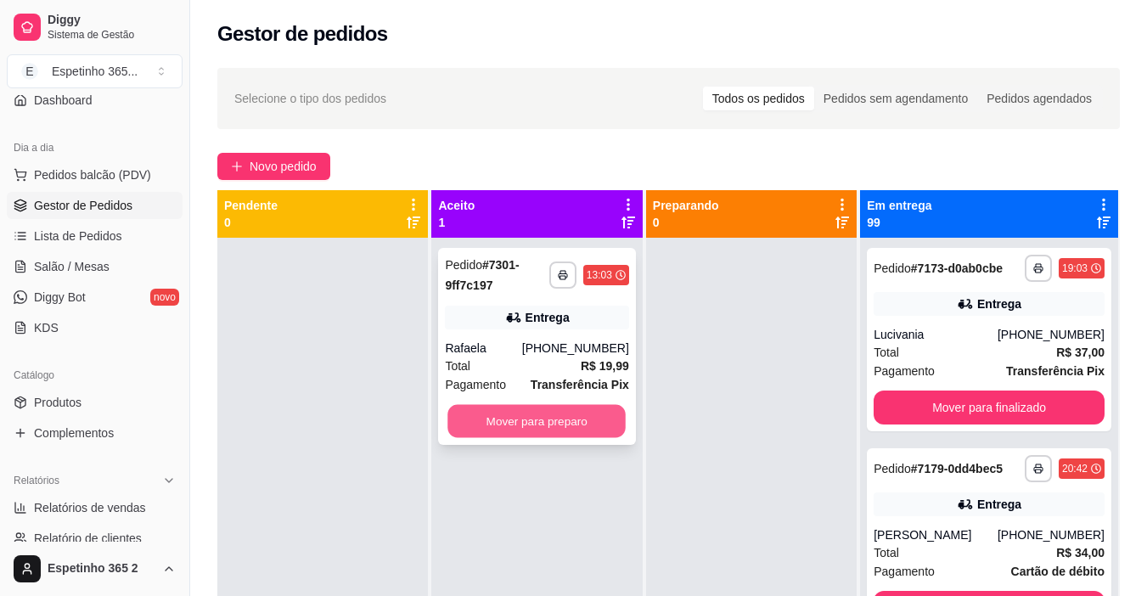
click at [555, 411] on button "Mover para preparo" at bounding box center [537, 421] width 178 height 33
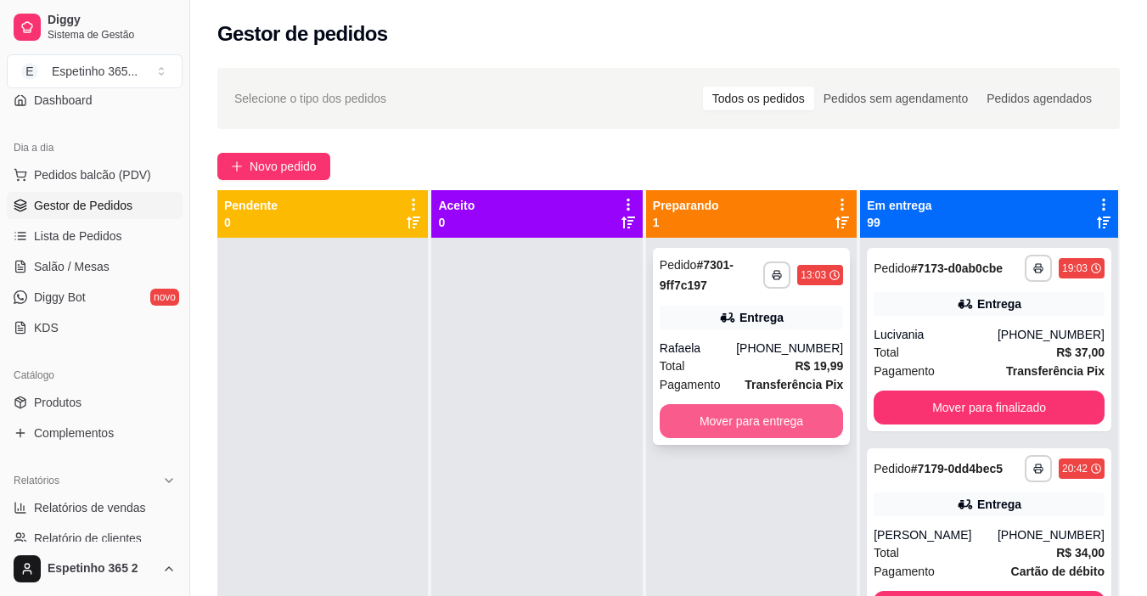
click at [779, 421] on button "Mover para entrega" at bounding box center [751, 421] width 183 height 34
